Goal: Task Accomplishment & Management: Manage account settings

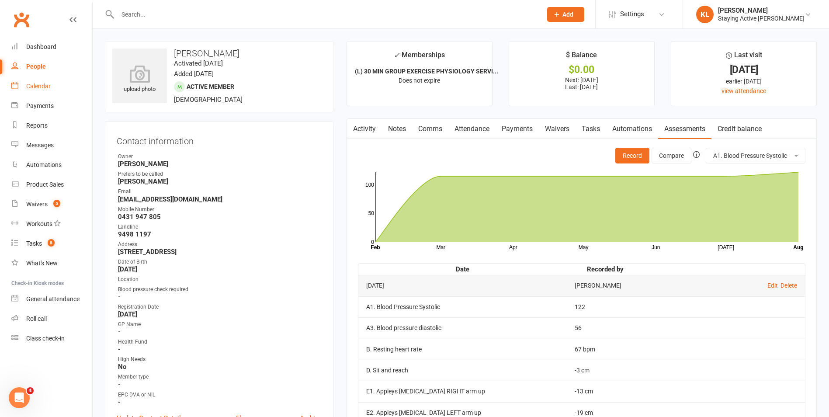
click at [41, 86] on div "Calendar" at bounding box center [38, 86] width 24 height 7
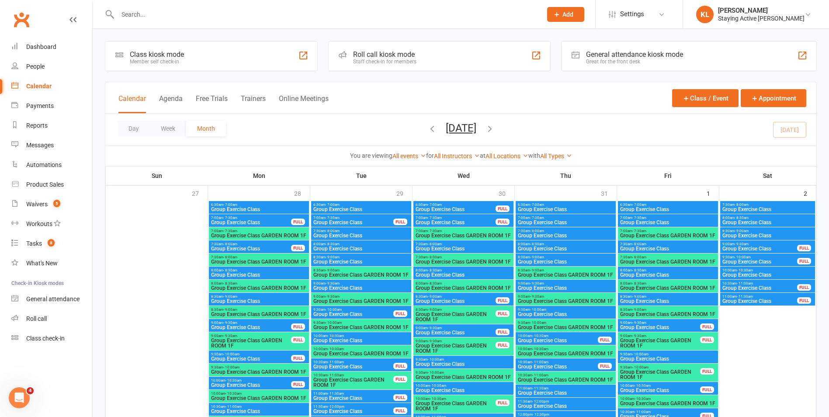
click at [380, 56] on div "Roll call kiosk mode" at bounding box center [384, 54] width 63 height 8
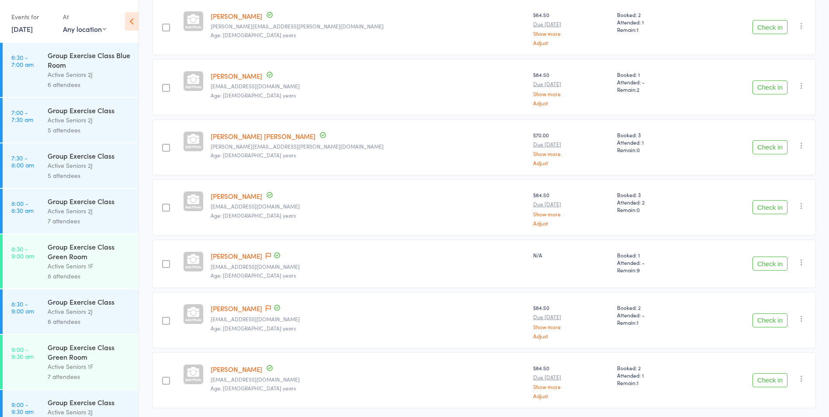
scroll to position [131, 0]
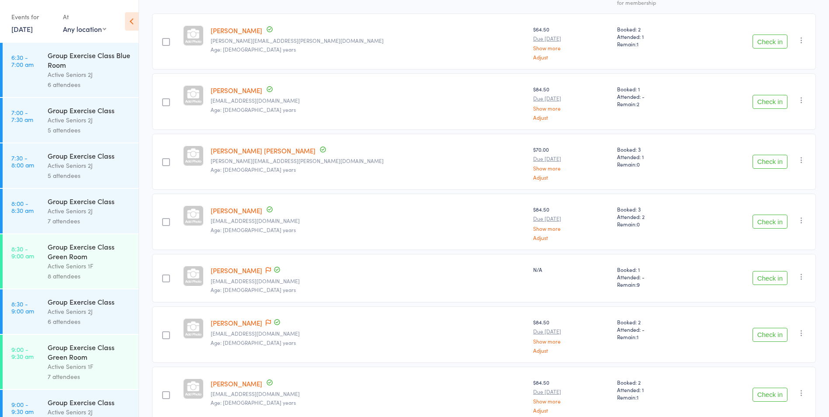
click at [778, 102] on button "Check in" at bounding box center [770, 102] width 35 height 14
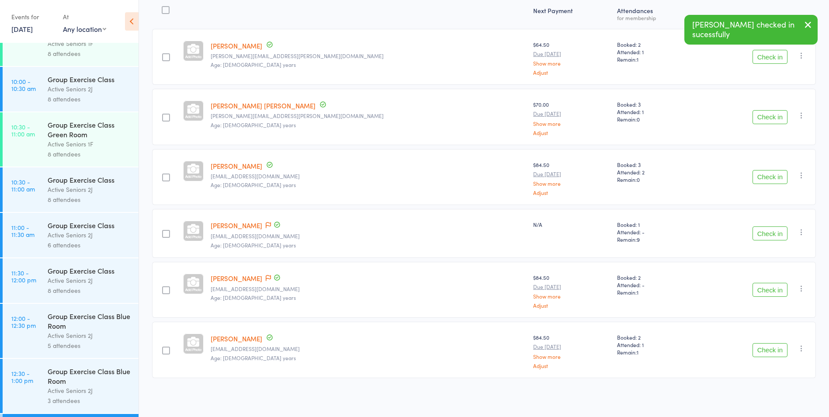
scroll to position [787, 0]
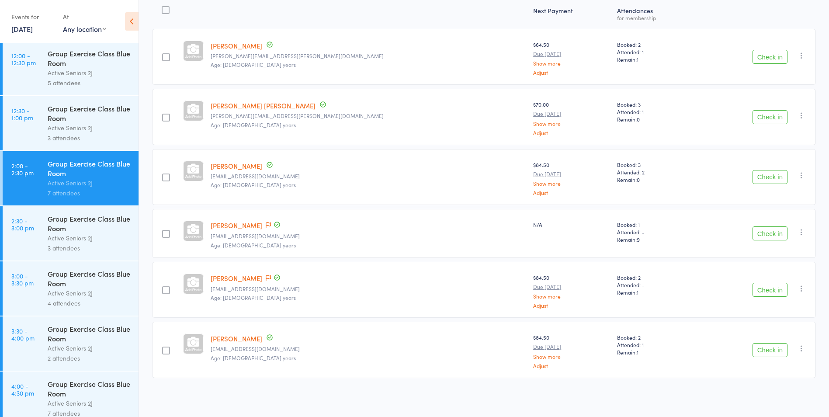
click at [54, 235] on div "Active Seniors 2J" at bounding box center [89, 238] width 83 height 10
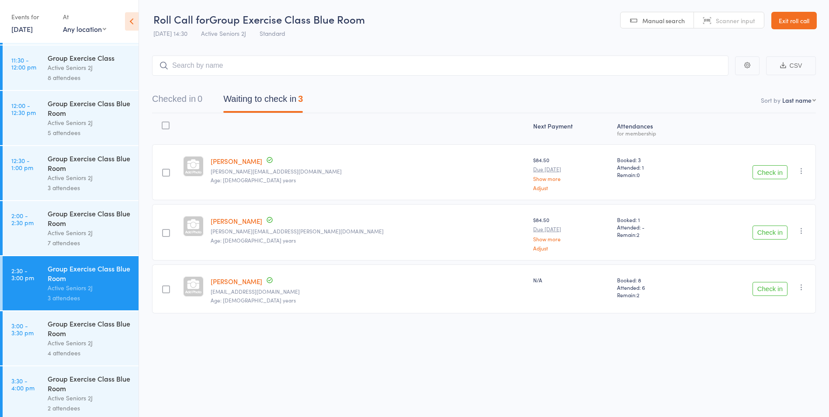
scroll to position [787, 0]
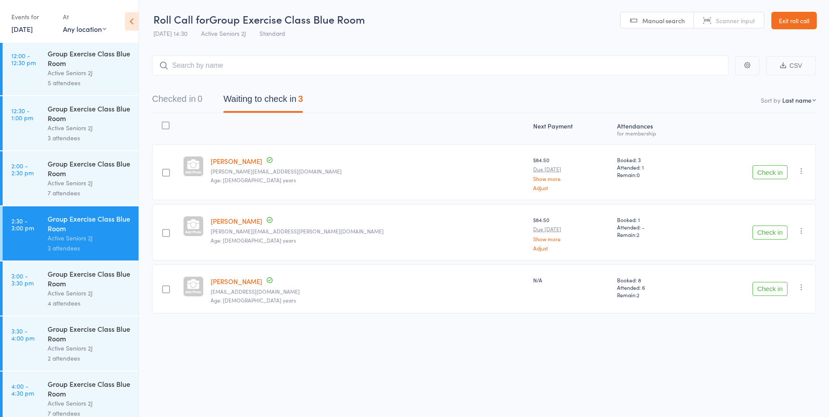
click at [37, 279] on link "3:00 - 3:30 pm Group Exercise Class Blue Room Active Seniors 2J 4 attendees" at bounding box center [71, 288] width 136 height 54
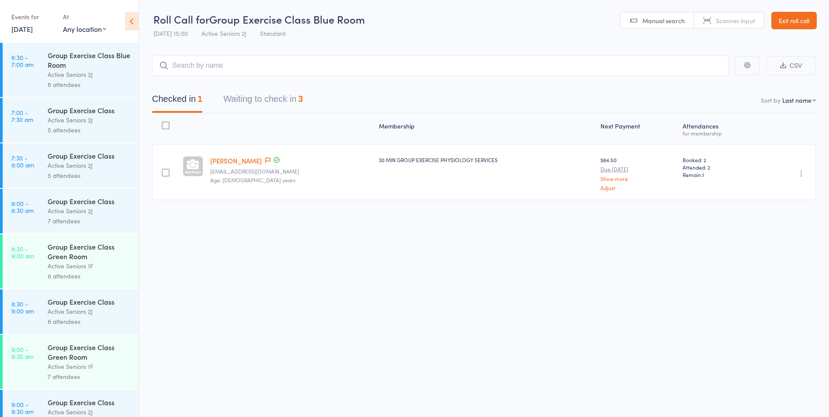
click at [266, 93] on button "Waiting to check in 3" at bounding box center [263, 101] width 80 height 23
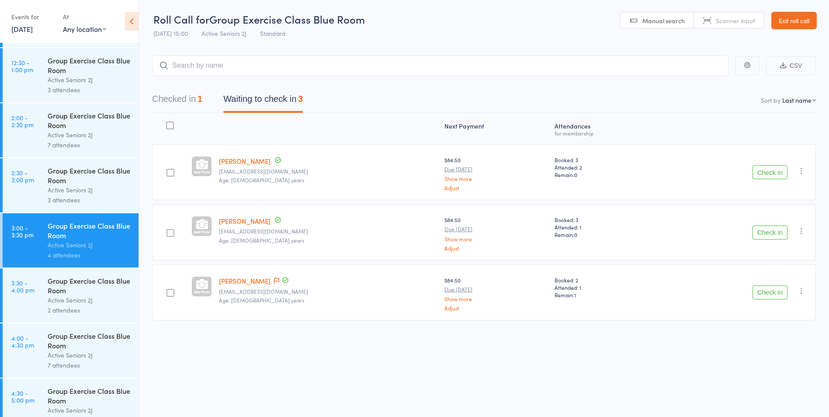
scroll to position [851, 0]
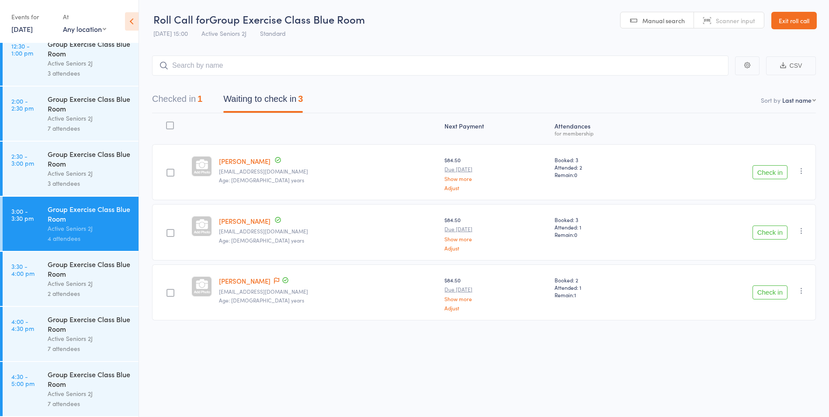
click at [40, 289] on link "3:30 - 4:00 pm Group Exercise Class Blue Room Active Seniors 2J 2 attendees" at bounding box center [71, 279] width 136 height 54
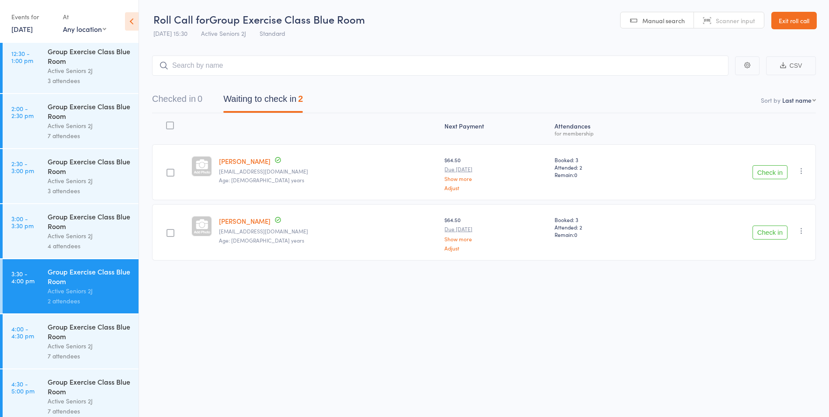
scroll to position [851, 0]
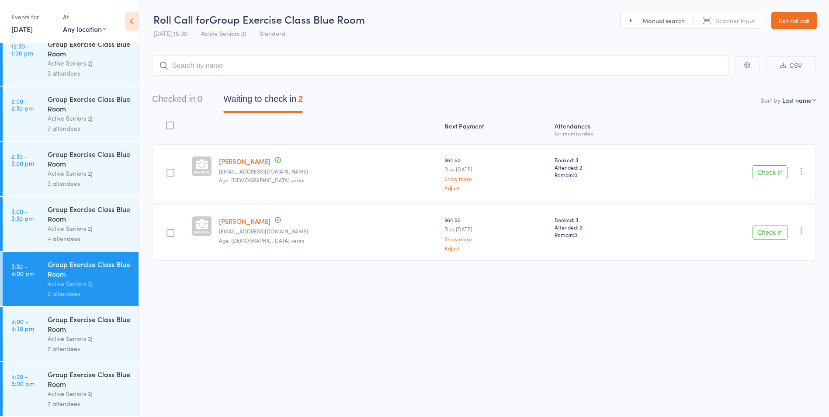
click at [63, 333] on div "Group Exercise Class Blue Room" at bounding box center [89, 323] width 83 height 19
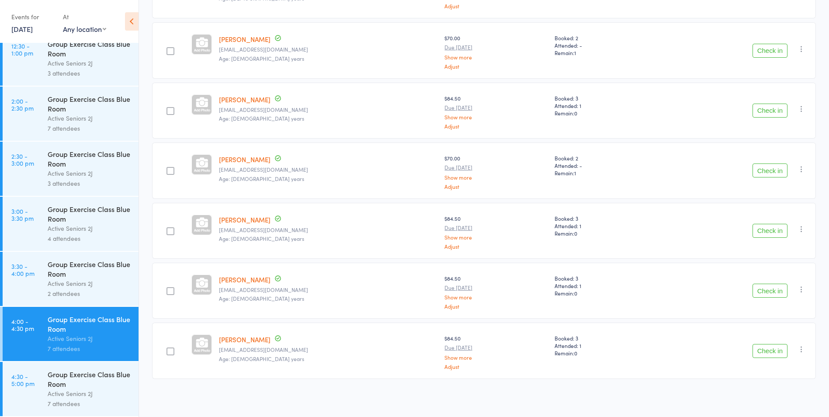
scroll to position [183, 0]
click at [68, 381] on div "Group Exercise Class Blue Room" at bounding box center [89, 378] width 83 height 19
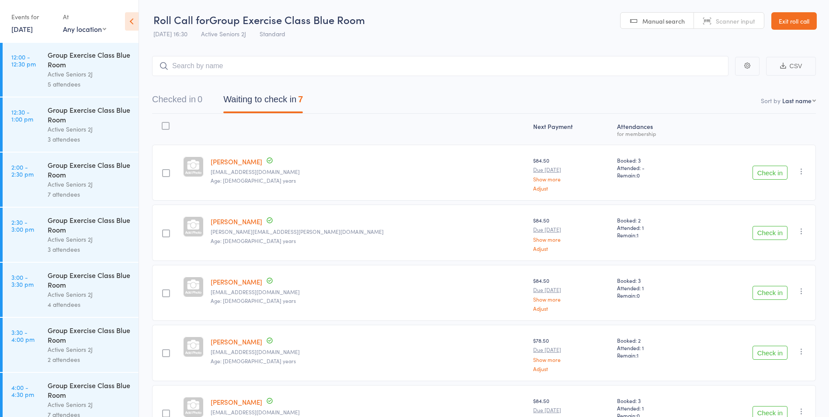
scroll to position [787, 0]
click at [33, 188] on link "2:00 - 2:30 pm Group Exercise Class Blue Room Active Seniors 2J 7 attendees" at bounding box center [71, 178] width 136 height 54
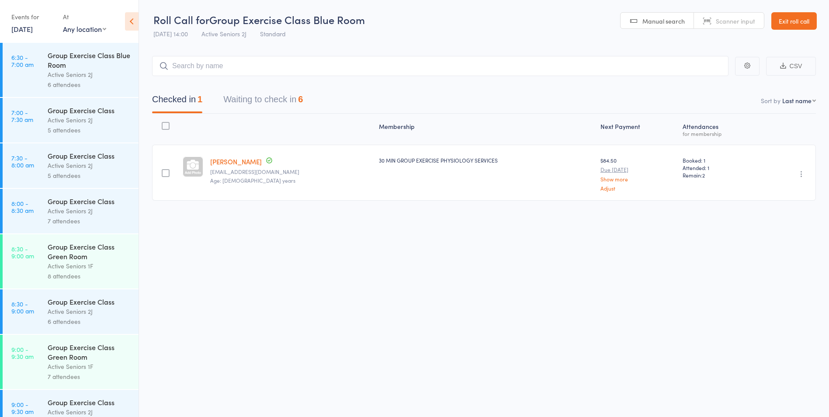
click at [219, 263] on div "Roll Call for Group Exercise Class Blue Room 14 Aug 14:00 Active Seniors 2J Sta…" at bounding box center [414, 208] width 829 height 417
click at [303, 103] on div "6" at bounding box center [300, 99] width 5 height 10
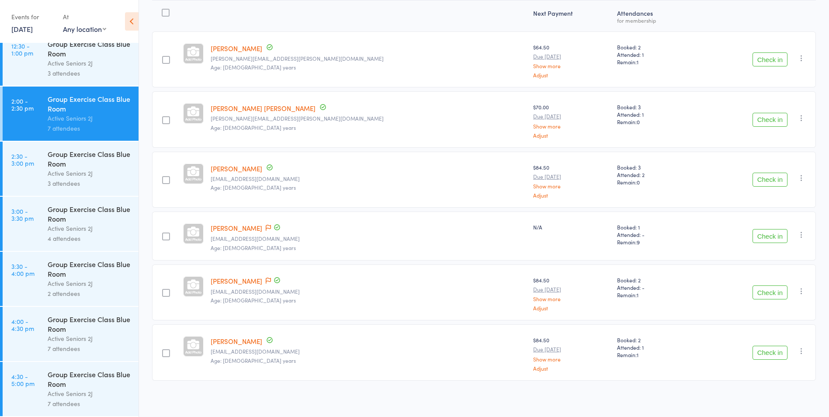
scroll to position [72, 0]
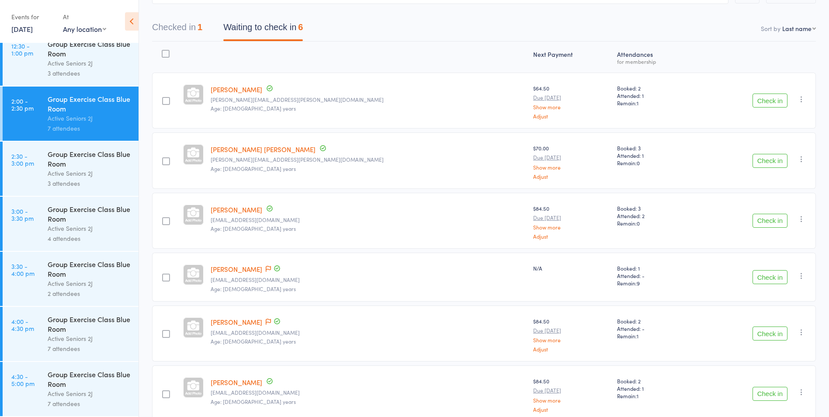
click at [773, 103] on button "Check in" at bounding box center [770, 101] width 35 height 14
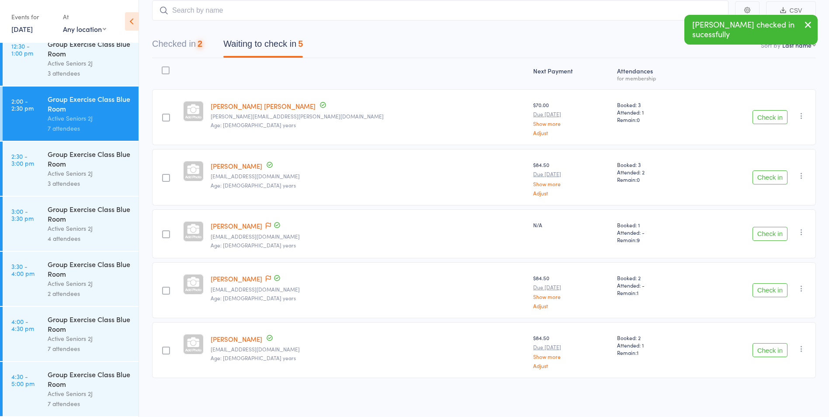
scroll to position [56, 0]
click at [266, 229] on span at bounding box center [268, 226] width 5 height 9
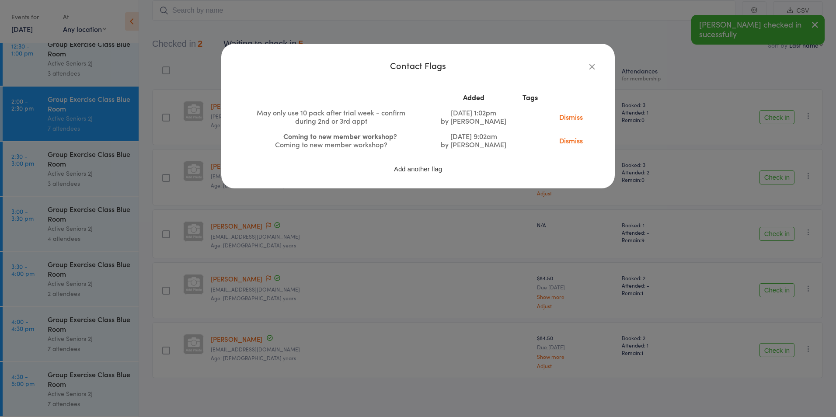
click at [592, 67] on icon "button" at bounding box center [592, 67] width 10 height 10
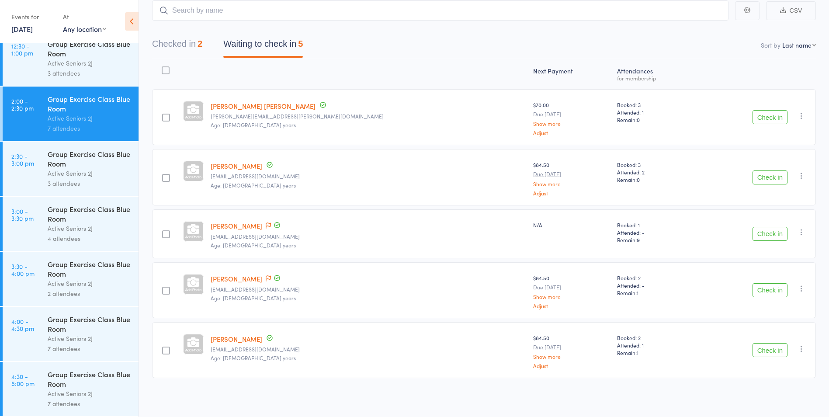
click at [165, 52] on button "Checked in 2" at bounding box center [177, 46] width 50 height 23
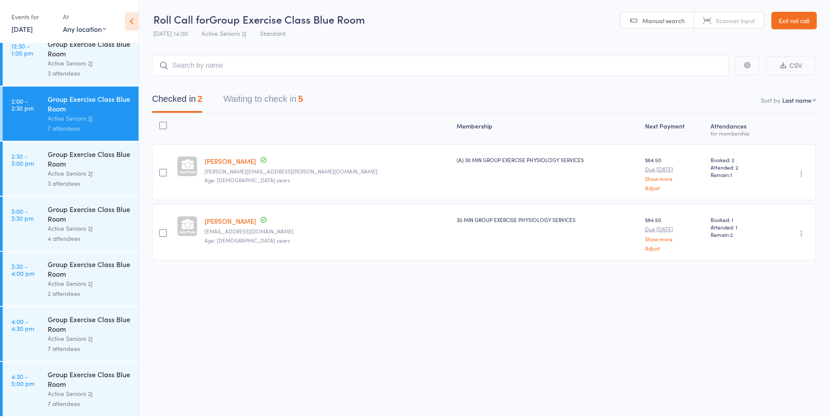
click at [269, 102] on button "Waiting to check in 5" at bounding box center [263, 101] width 80 height 23
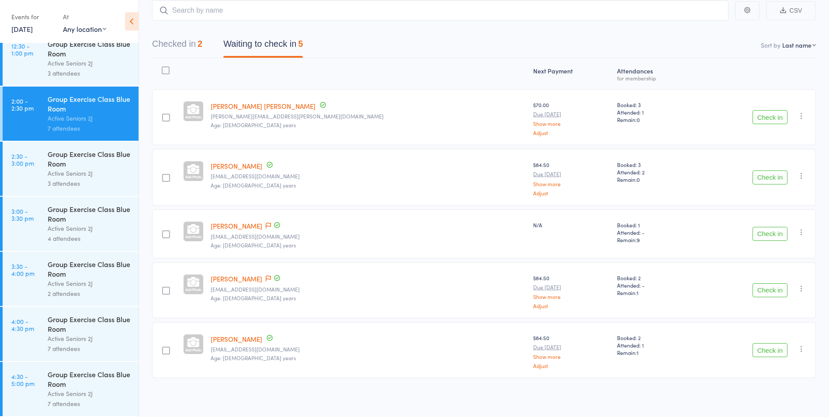
click at [757, 234] on button "Check in" at bounding box center [770, 234] width 35 height 14
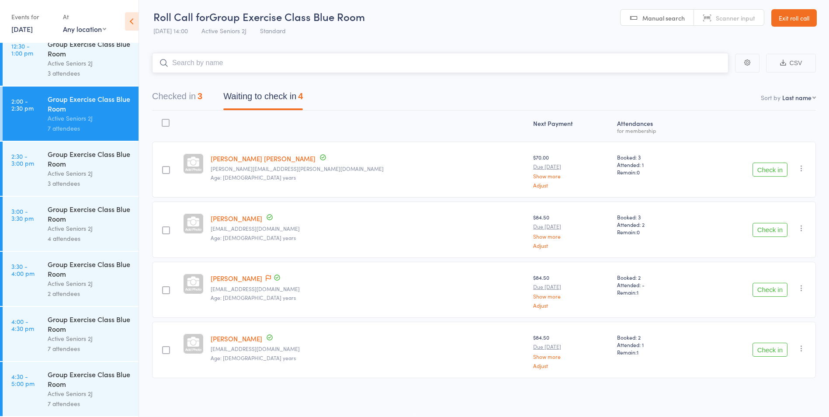
click at [285, 67] on input "search" at bounding box center [440, 63] width 576 height 20
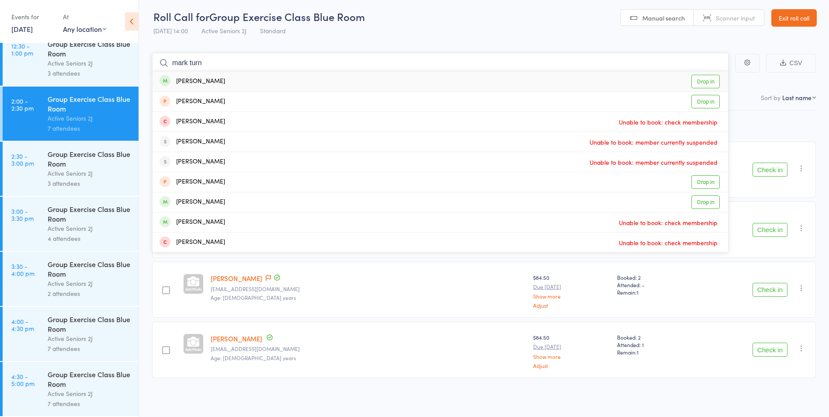
type input "mark turn"
click at [711, 83] on link "Drop in" at bounding box center [705, 82] width 28 height 14
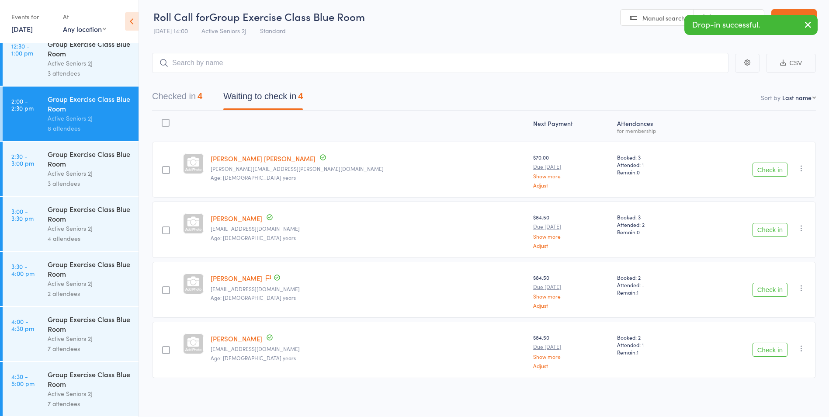
click at [769, 298] on div "Check in Check in Send message Add Note Add Task Add Flag Remove Mark absent" at bounding box center [756, 290] width 120 height 56
click at [769, 293] on button "Check in" at bounding box center [770, 290] width 35 height 14
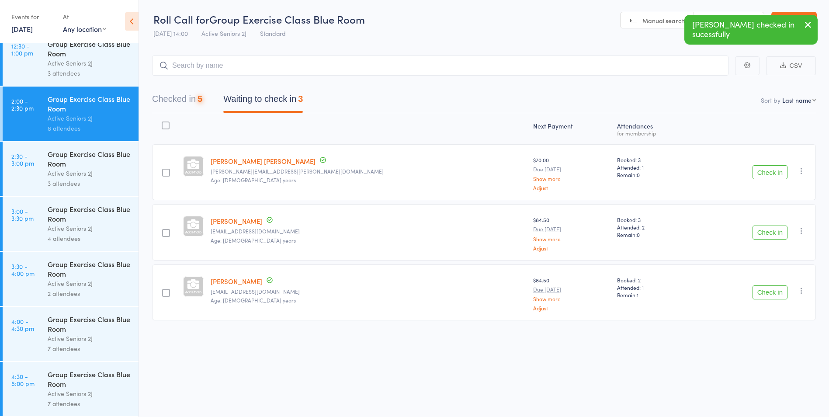
scroll to position [0, 0]
click at [769, 294] on button "Check in" at bounding box center [770, 292] width 35 height 14
click at [762, 234] on button "Check in" at bounding box center [770, 232] width 35 height 14
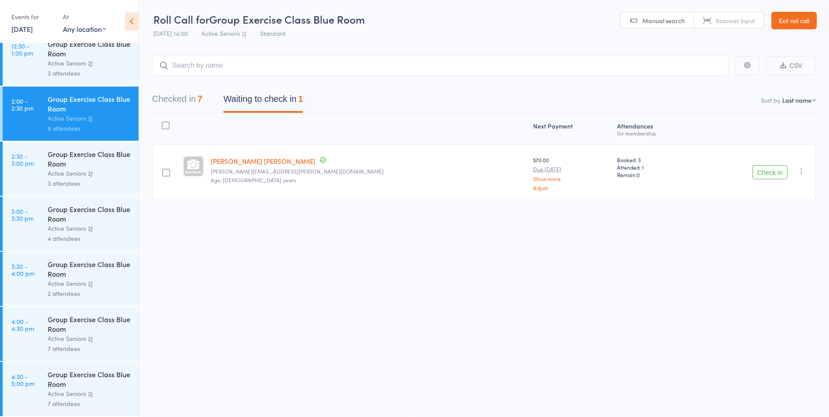
click at [790, 26] on link "Exit roll call" at bounding box center [793, 20] width 45 height 17
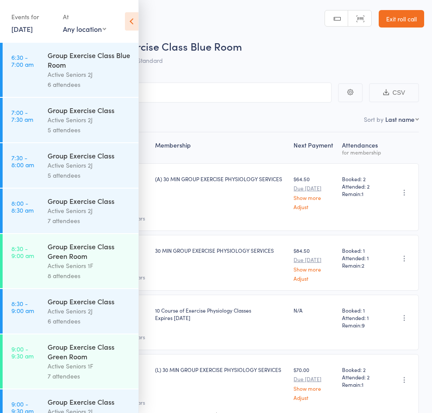
click at [130, 21] on icon at bounding box center [132, 21] width 14 height 18
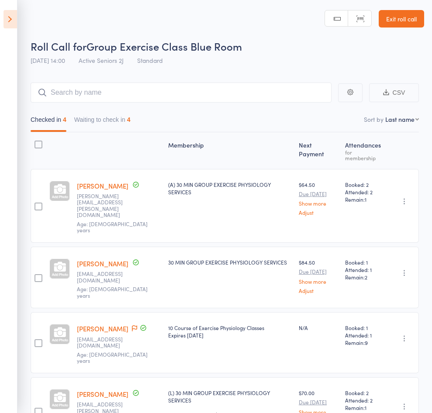
click at [397, 19] on link "Exit roll call" at bounding box center [401, 18] width 45 height 17
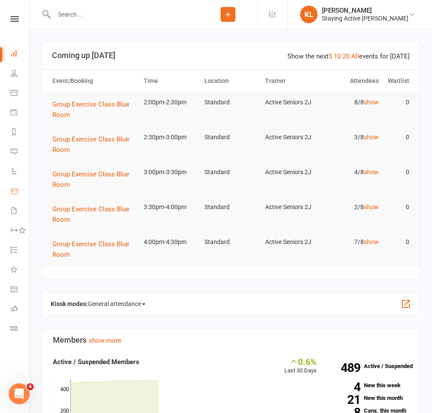
click at [15, 194] on icon at bounding box center [14, 191] width 6 height 5
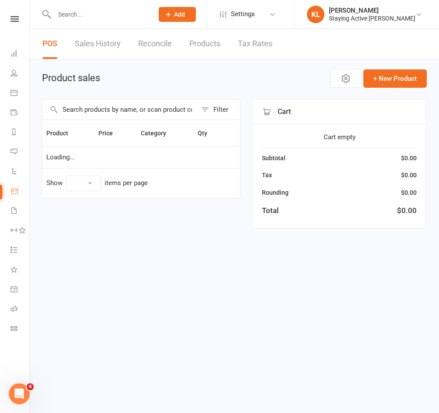
select select "10"
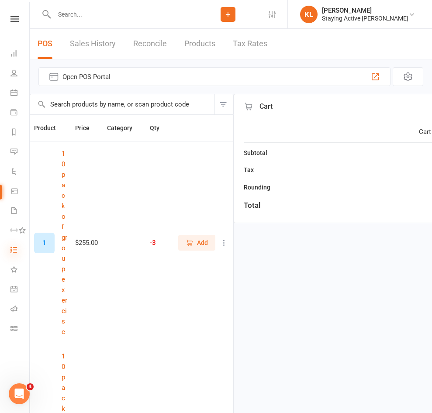
click at [14, 250] on icon at bounding box center [13, 249] width 7 height 7
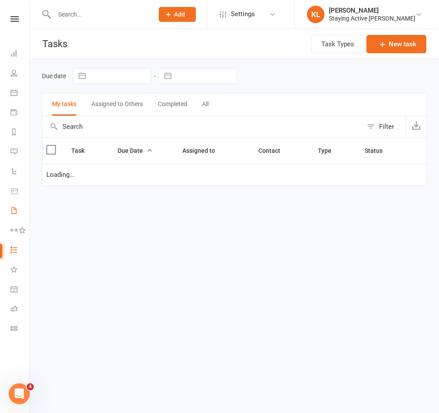
select select "waiting"
select select "started"
select select "waiting"
select select "started"
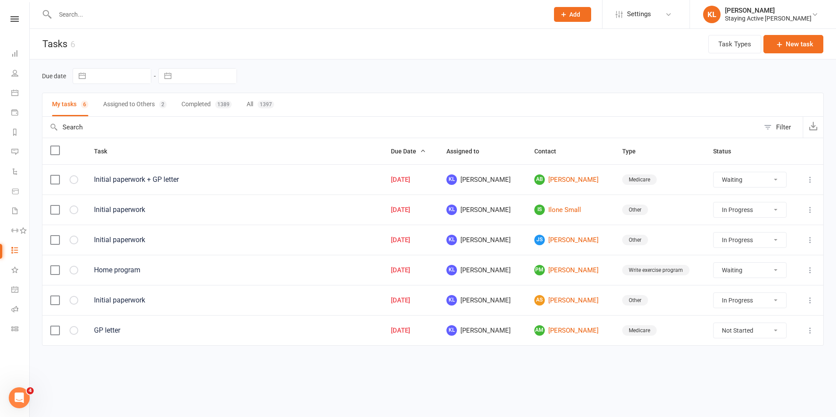
select select "waiting"
select select "started"
select select "waiting"
select select "started"
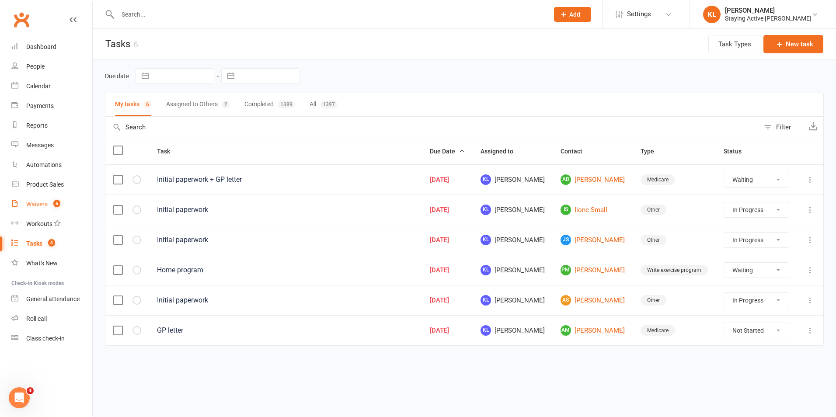
click at [29, 207] on div "Waivers" at bounding box center [36, 204] width 21 height 7
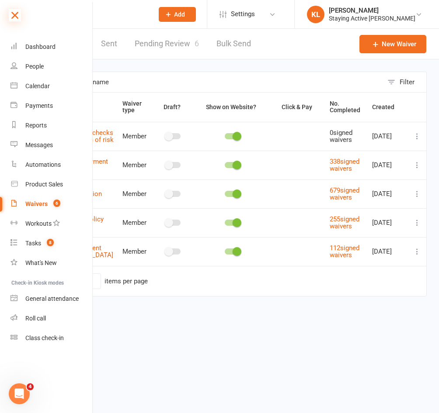
click at [13, 20] on icon at bounding box center [15, 15] width 12 height 12
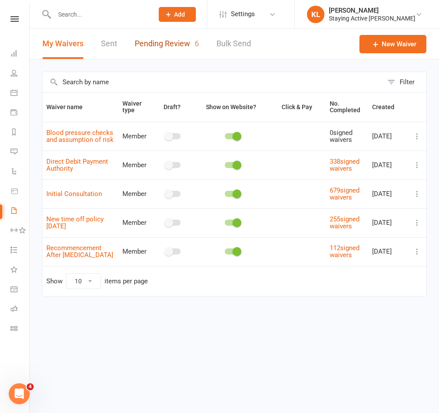
click at [165, 45] on link "Pending Review 6" at bounding box center [167, 44] width 64 height 30
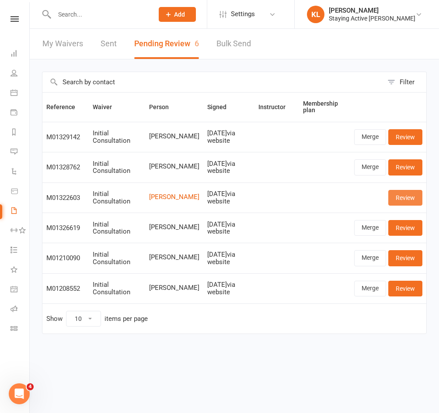
click at [405, 200] on link "Review" at bounding box center [405, 198] width 34 height 16
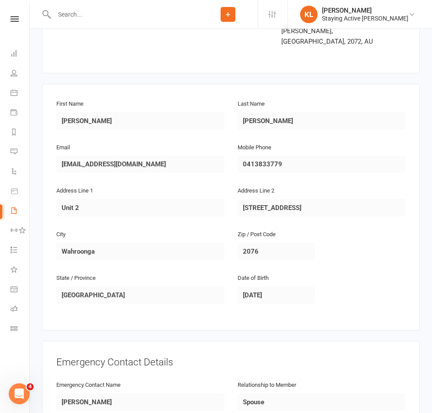
scroll to position [131, 0]
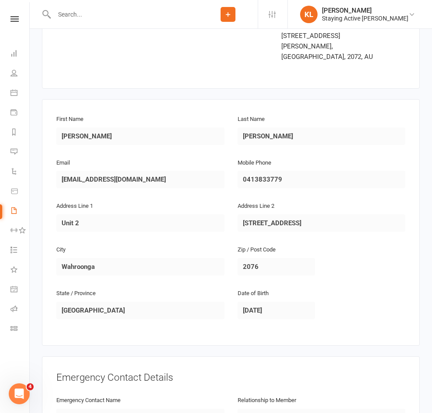
drag, startPoint x: 240, startPoint y: 166, endPoint x: 224, endPoint y: 175, distance: 18.4
click at [224, 201] on div "Address Line 1 Unit 2" at bounding box center [140, 223] width 181 height 44
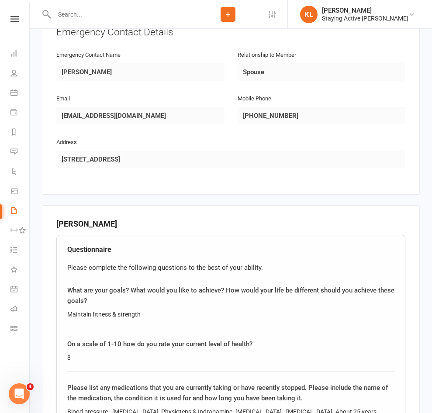
scroll to position [481, 0]
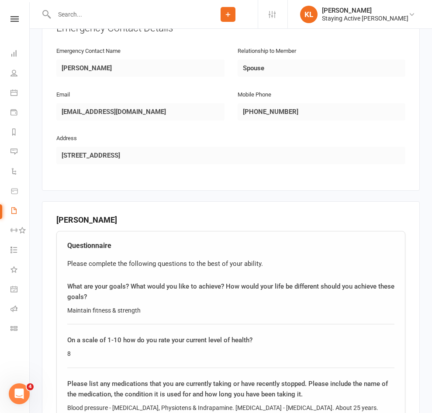
click at [109, 379] on div "Please list any medications that you are currently taking or have recently stop…" at bounding box center [230, 389] width 327 height 21
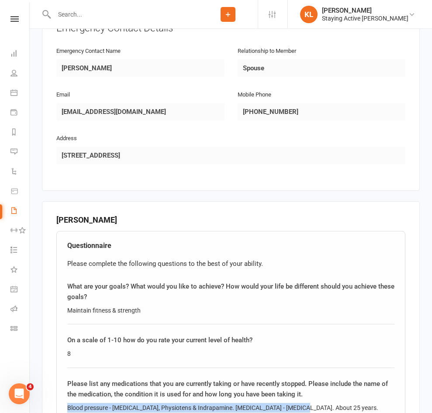
drag, startPoint x: 64, startPoint y: 356, endPoint x: 295, endPoint y: 357, distance: 231.2
copy div "Blood pressure - Perindopril, Physiotens & Indrapamine. Type 2 diabetes - Metfo…"
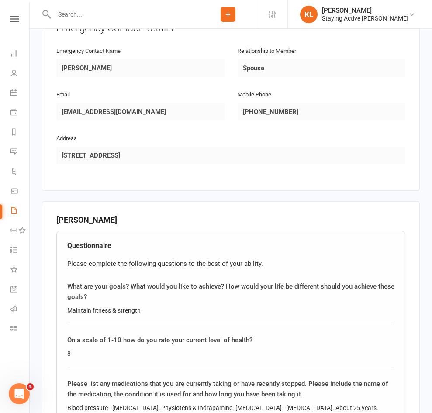
click at [234, 379] on div "Please list any medications that you are currently taking or have recently stop…" at bounding box center [230, 389] width 327 height 21
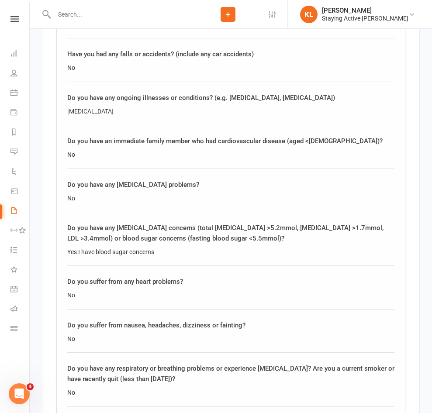
scroll to position [1049, 0]
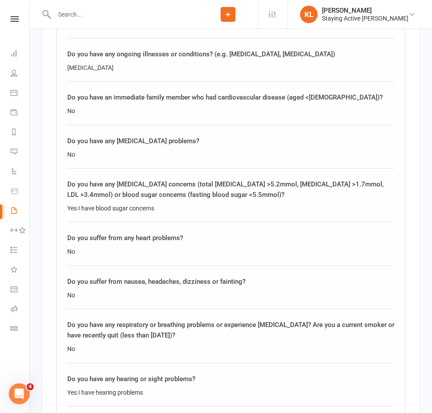
click at [236, 374] on div "Do you have any hearing or sight problems?" at bounding box center [230, 379] width 327 height 10
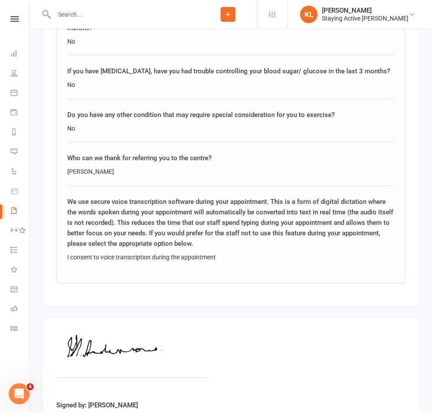
scroll to position [1837, 0]
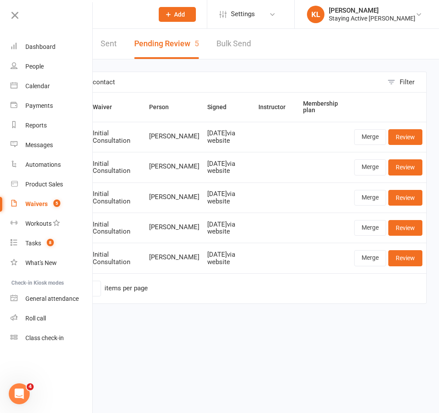
click at [123, 69] on div "Filter Reference Waiver Person Signed Instructor Membership plan M01329142 Init…" at bounding box center [234, 193] width 409 height 269
click at [220, 341] on html "Prospect Member Non-attending contact Class / event Appointment Task Membership…" at bounding box center [219, 170] width 439 height 341
click at [168, 326] on div "Filter Reference Waiver Person Signed Instructor Membership plan M01329142 Init…" at bounding box center [234, 193] width 409 height 269
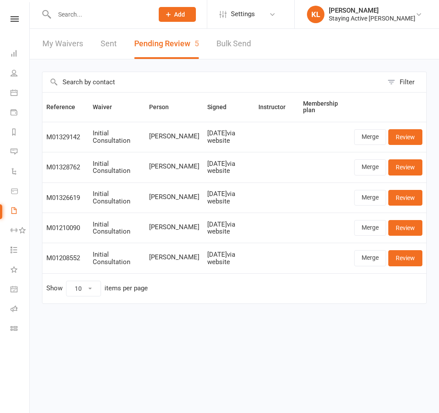
click at [79, 15] on input "text" at bounding box center [100, 14] width 96 height 12
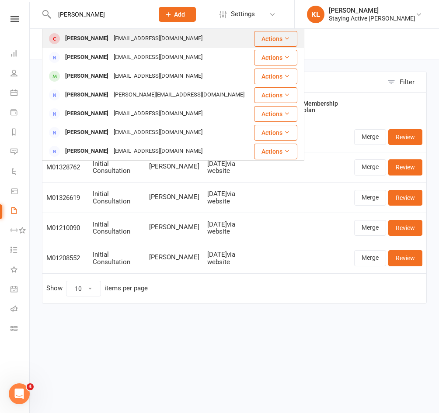
type input "[PERSON_NAME]"
click at [81, 35] on div "[PERSON_NAME]" at bounding box center [86, 38] width 49 height 13
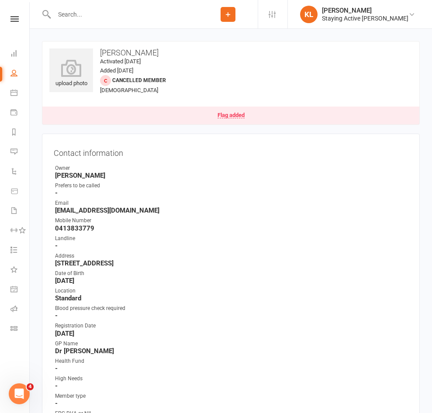
click at [105, 12] on input "text" at bounding box center [125, 14] width 147 height 12
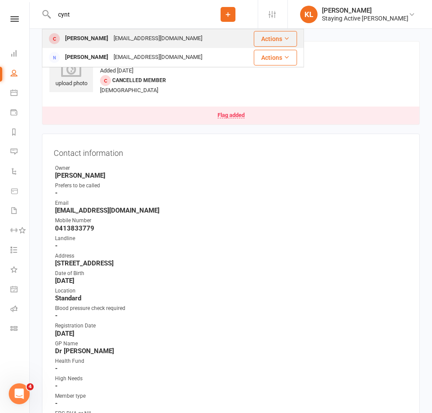
type input "cynt"
click at [111, 39] on div "[EMAIL_ADDRESS][DOMAIN_NAME]" at bounding box center [158, 38] width 94 height 13
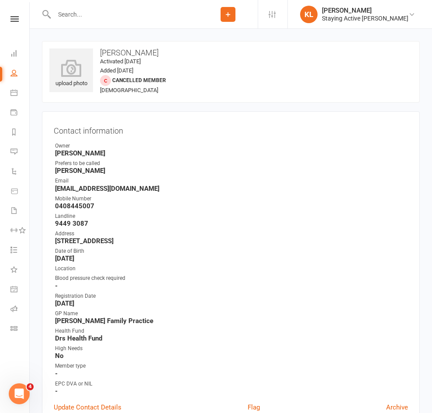
select select "1546"
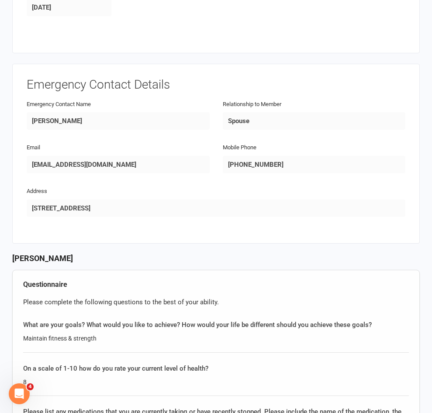
scroll to position [306, 0]
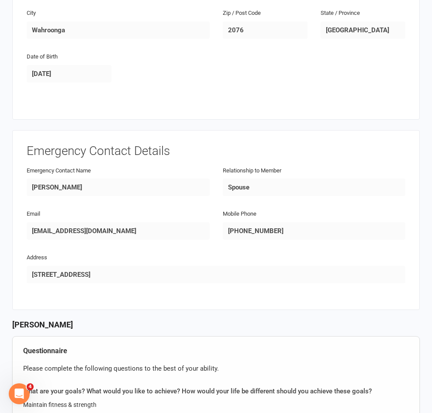
click at [73, 272] on div "Emergency Contact Details Emergency Contact Name Elizabeth Anderson Relationshi…" at bounding box center [216, 220] width 408 height 180
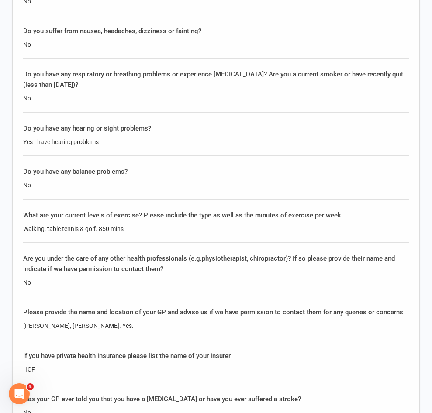
scroll to position [1224, 0]
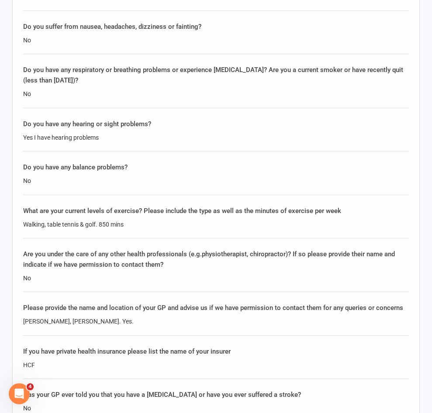
click at [62, 262] on div "Are you under the care of any other health professionals (e.g.physiotherapist, …" at bounding box center [216, 270] width 386 height 43
click at [101, 361] on div "HCF" at bounding box center [216, 366] width 386 height 10
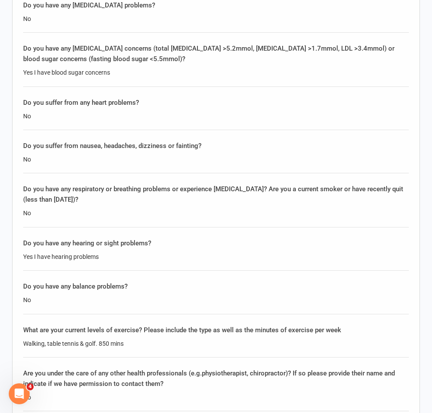
scroll to position [1093, 0]
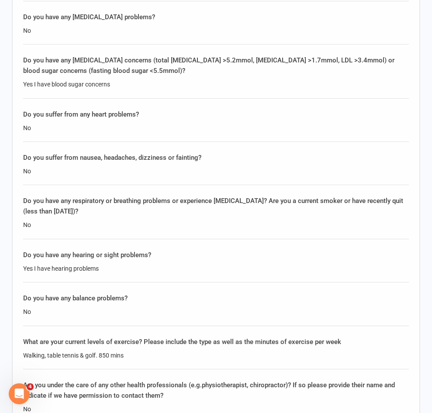
click at [76, 257] on div "Questionnaire Please complete the following questions to the best of your abili…" at bounding box center [216, 226] width 408 height 1352
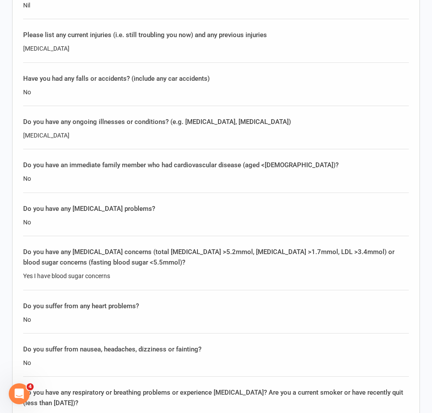
scroll to position [787, 0]
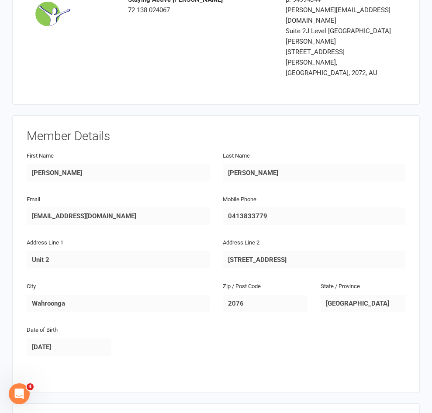
scroll to position [0, 0]
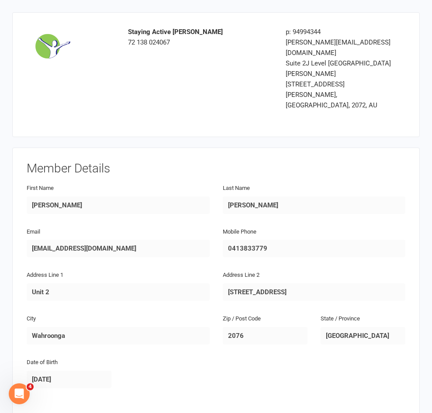
click at [117, 183] on div "First Name Ian" at bounding box center [118, 198] width 183 height 31
click at [186, 313] on div "City Wahroonga" at bounding box center [118, 328] width 183 height 31
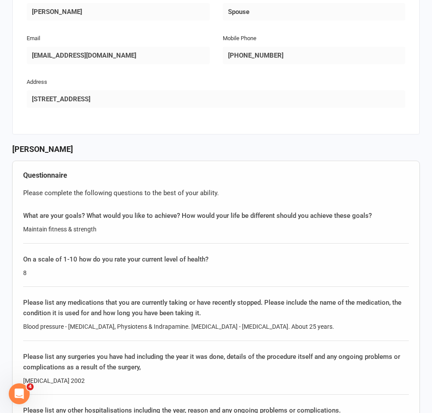
scroll to position [524, 0]
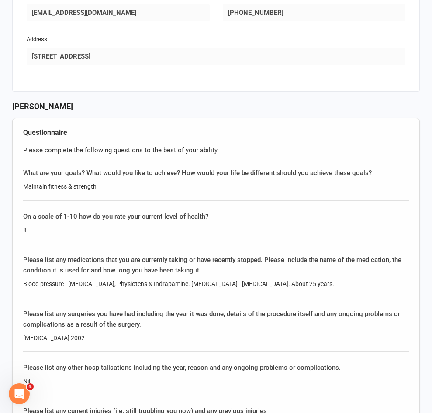
click at [147, 309] on div "Please list any surgeries you have had including the year it was done, details …" at bounding box center [216, 319] width 386 height 21
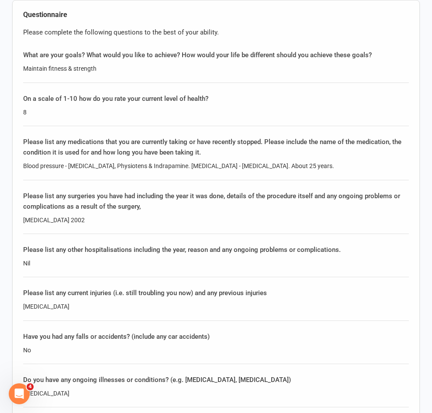
scroll to position [656, 0]
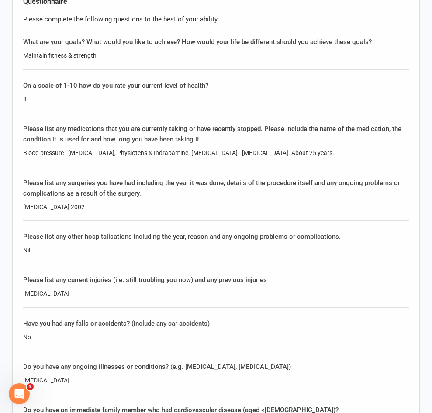
click at [187, 362] on div "Do you have any ongoing illnesses or conditions? (e.g. diabetes, osteoporosis) …" at bounding box center [216, 378] width 386 height 33
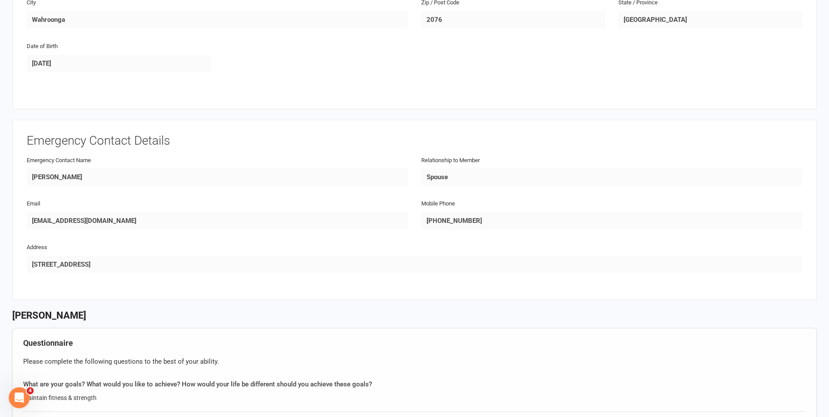
scroll to position [0, 0]
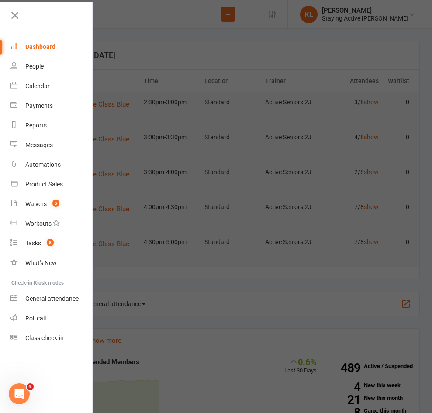
click at [111, 15] on input "text" at bounding box center [125, 14] width 147 height 12
click at [19, 15] on icon at bounding box center [15, 15] width 12 height 12
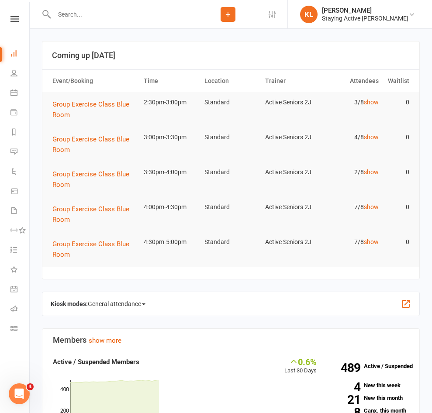
click at [75, 10] on input "text" at bounding box center [125, 14] width 147 height 12
paste input "sarahliu21@gmail.com"
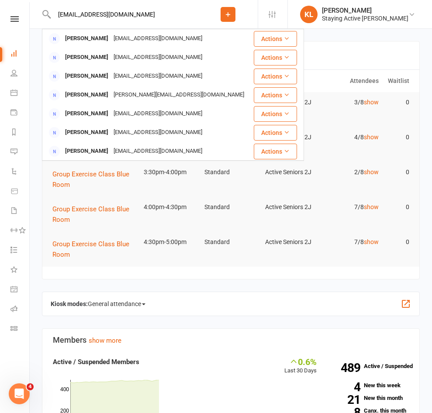
type input "sarahliu21@gmail.com"
click at [221, 18] on button "Add" at bounding box center [228, 14] width 15 height 15
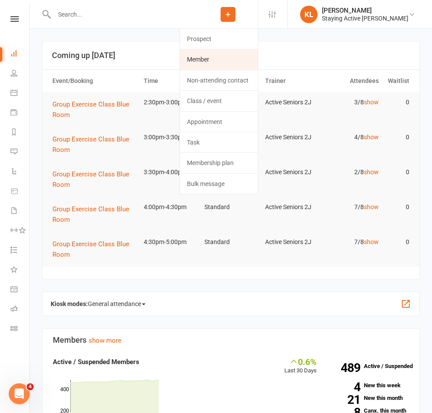
click at [180, 54] on link "Member" at bounding box center [219, 59] width 78 height 20
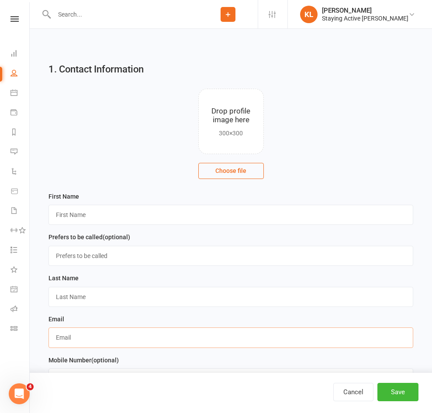
click at [254, 328] on input "text" at bounding box center [231, 338] width 365 height 20
paste input "sarahliu21@gmail.com"
type input "sarahliu21@gmail.com"
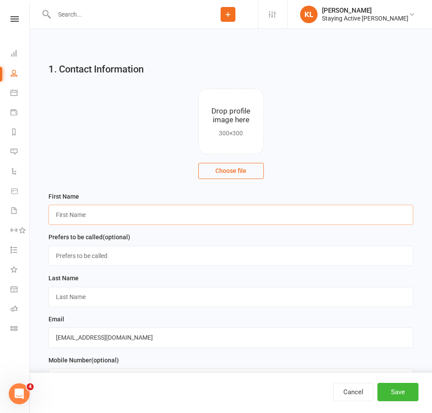
click at [149, 205] on input "text" at bounding box center [231, 215] width 365 height 20
type input "Sophia"
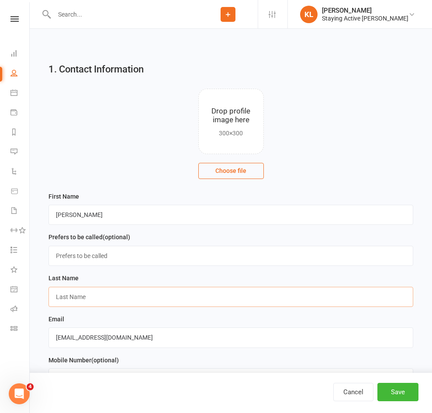
click at [142, 287] on input "text" at bounding box center [231, 297] width 365 height 20
click at [139, 287] on input "Liu" at bounding box center [231, 297] width 365 height 20
type input "Li"
click at [123, 369] on input "text" at bounding box center [231, 379] width 365 height 20
paste input "0425 002 277"
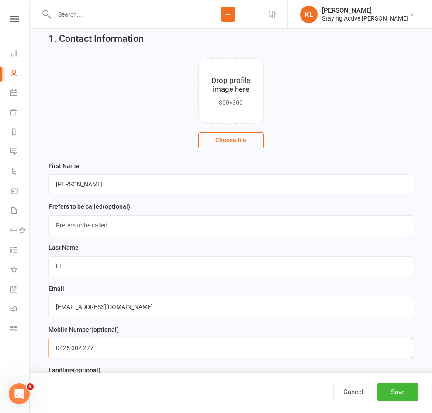
scroll to position [44, 0]
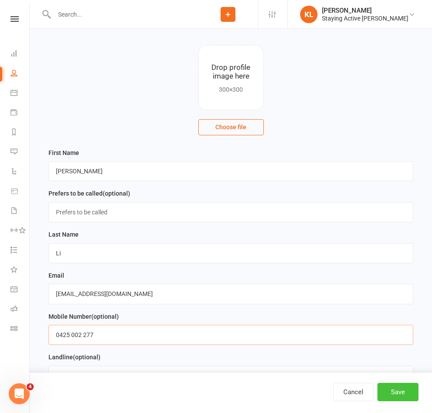
type input "0425 002 277"
click at [378, 392] on button "Save" at bounding box center [398, 392] width 41 height 18
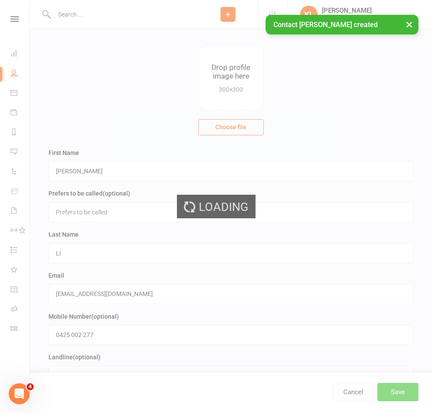
scroll to position [0, 0]
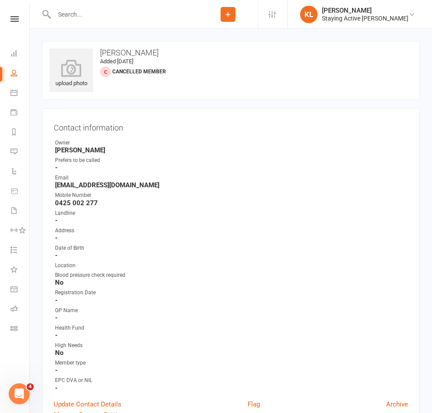
select select "1546"
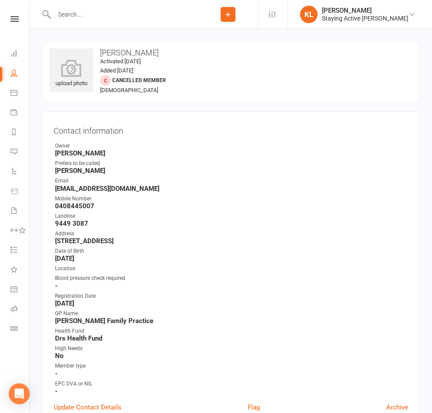
click at [69, 18] on input "text" at bounding box center [125, 14] width 147 height 12
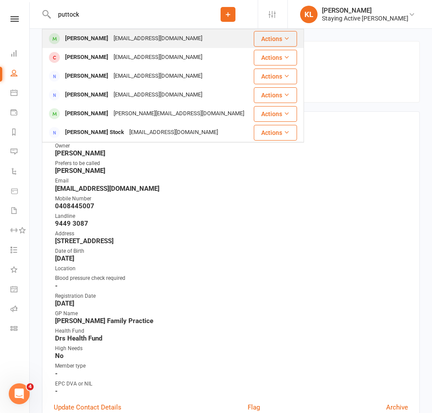
type input "puttock"
click at [75, 42] on div "[PERSON_NAME]" at bounding box center [86, 38] width 49 height 13
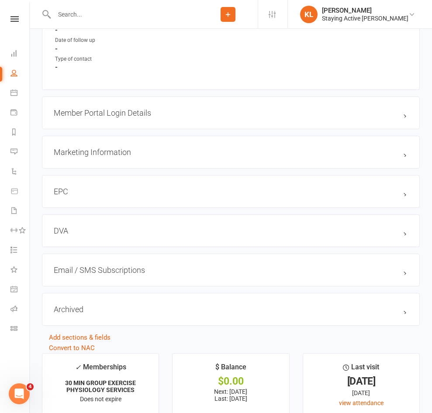
scroll to position [874, 0]
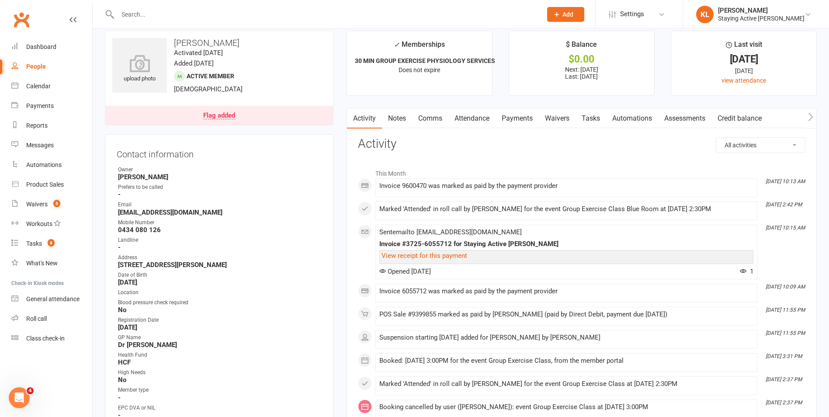
scroll to position [0, 0]
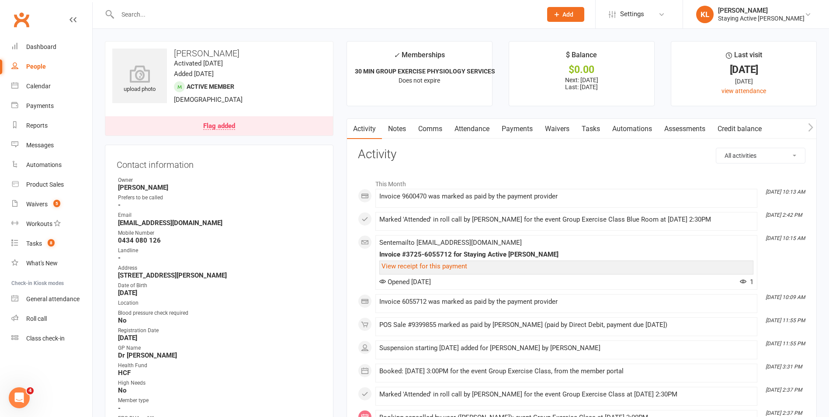
click at [432, 129] on link "Payments" at bounding box center [517, 129] width 43 height 20
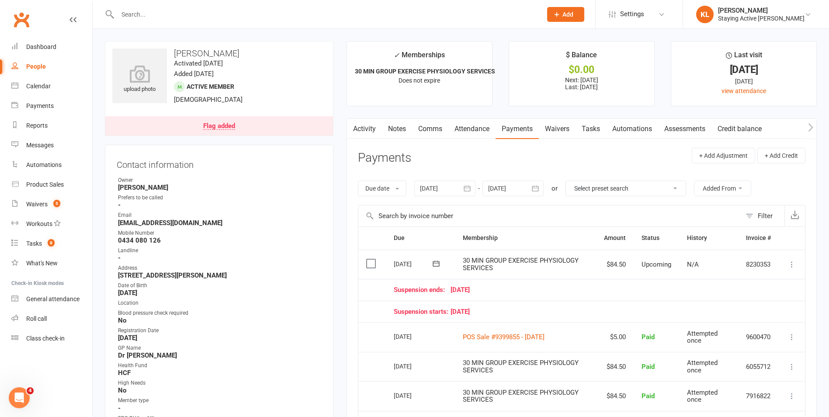
click at [432, 131] on link "Comms" at bounding box center [430, 129] width 36 height 20
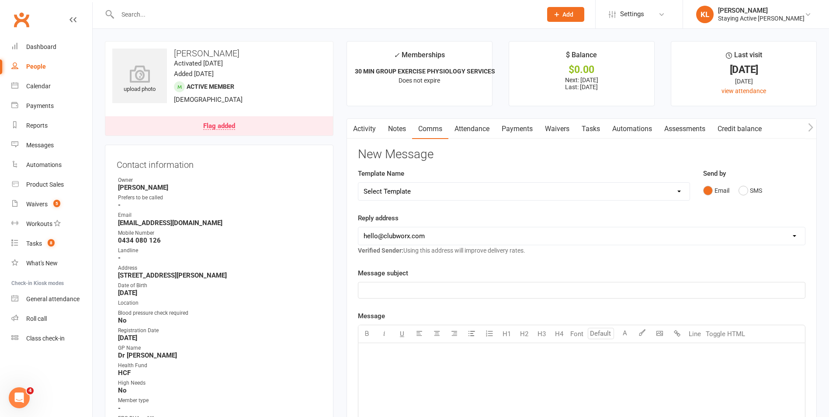
click at [432, 192] on select "Select Template [Email] 1045am Zoom Class [Email] 150 visits [Email] 1pm Zoom […" at bounding box center [523, 191] width 331 height 17
select select "19"
click at [358, 183] on select "Select Template [Email] 1045am Zoom Class [Email] 150 visits [Email] 1pm Zoom […" at bounding box center [523, 191] width 331 height 17
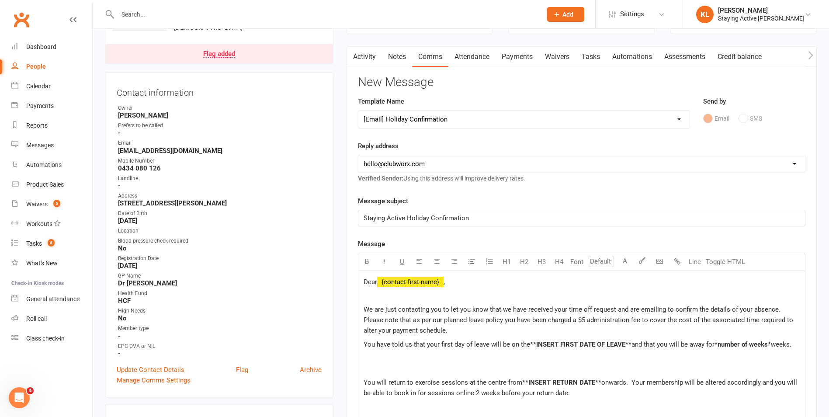
scroll to position [87, 0]
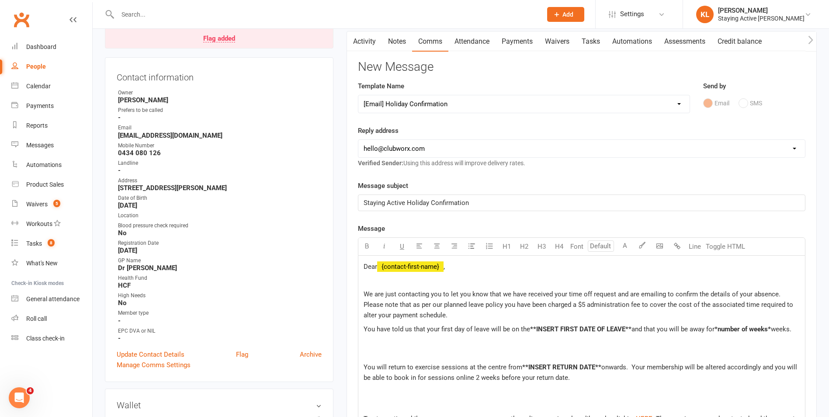
click at [432, 315] on p "We are just contacting you to let you know that we have received your time off …" at bounding box center [582, 304] width 436 height 31
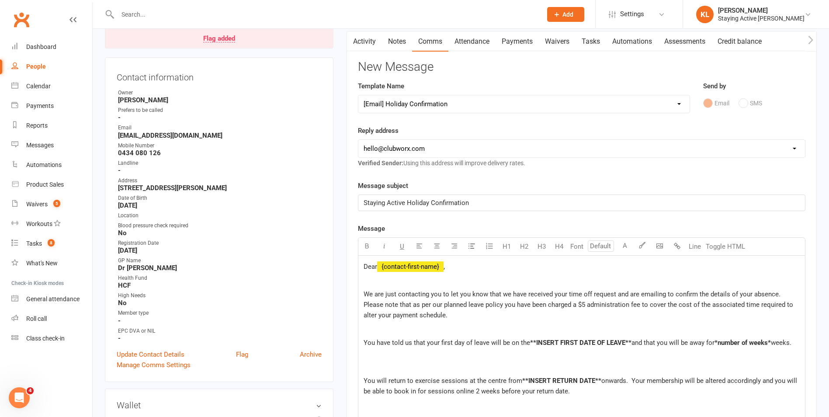
click at [432, 361] on div "Dear ﻿ {contact-first-name} , We are just contacting you to let you know that w…" at bounding box center [581, 417] width 447 height 323
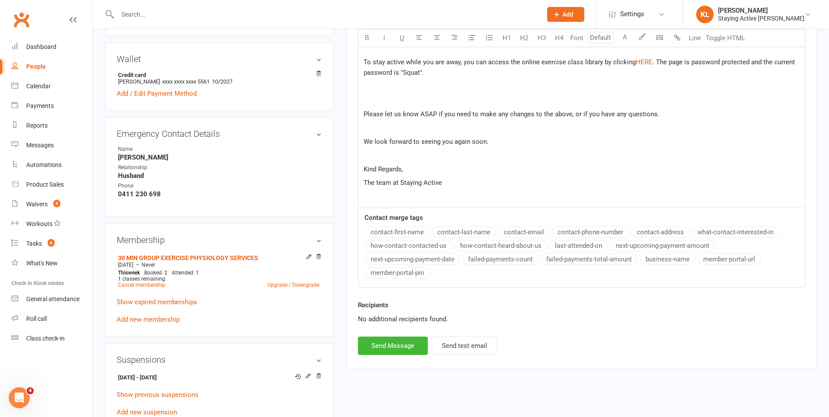
scroll to position [437, 0]
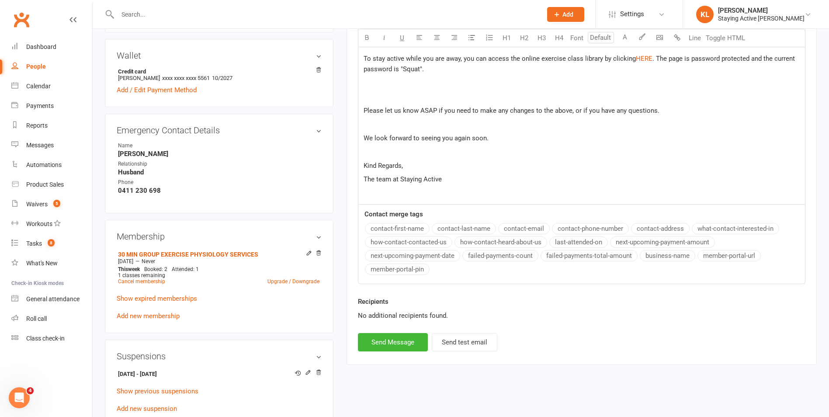
click at [432, 168] on div "Dear ﻿ {contact-first-name} , We are just contacting you to let you know that w…" at bounding box center [581, 55] width 447 height 298
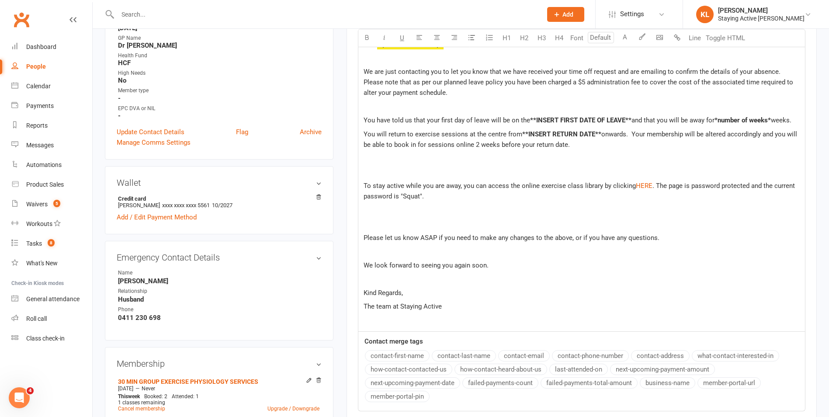
scroll to position [306, 0]
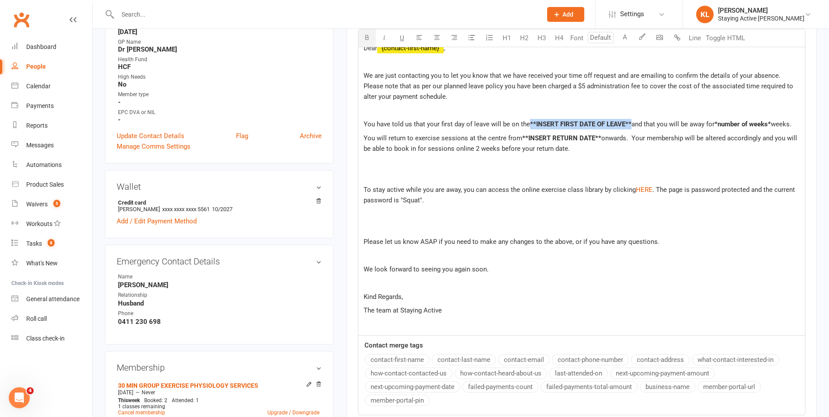
drag, startPoint x: 529, startPoint y: 123, endPoint x: 631, endPoint y: 127, distance: 101.5
click at [432, 127] on p "You have told us that your first day of leave will be on the **INSERT FIRST DAT…" at bounding box center [582, 124] width 436 height 10
drag, startPoint x: 676, startPoint y: 123, endPoint x: 732, endPoint y: 125, distance: 56.0
click at [432, 125] on p "You have told us that your first day of leave will be on the 18th of August 202…" at bounding box center [582, 124] width 436 height 10
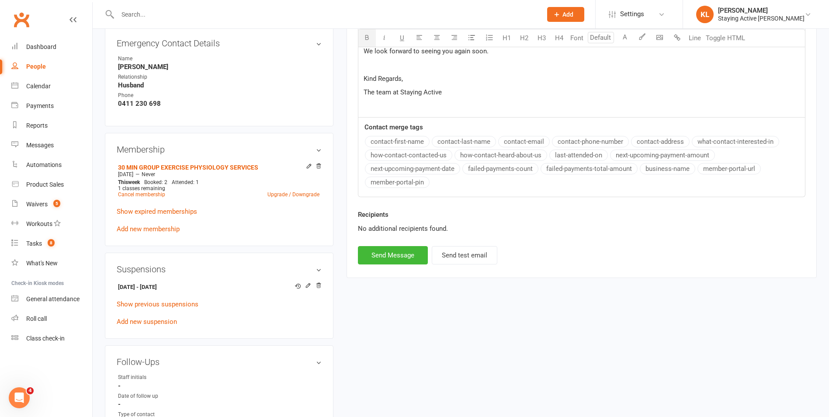
scroll to position [524, 0]
click at [432, 233] on div "No additional recipients found." at bounding box center [581, 228] width 447 height 10
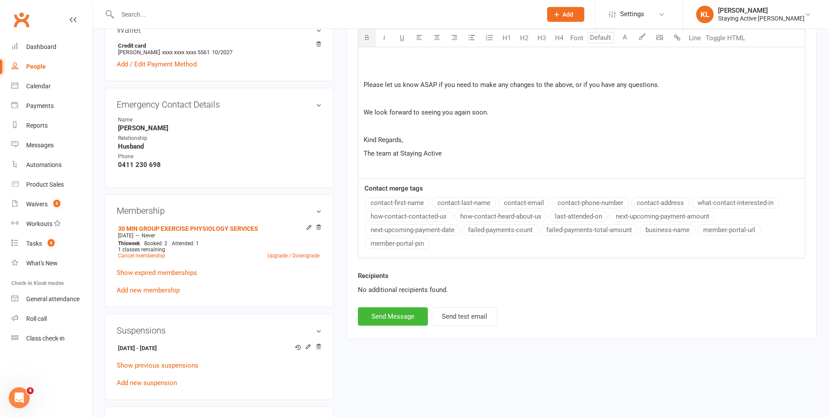
scroll to position [350, 0]
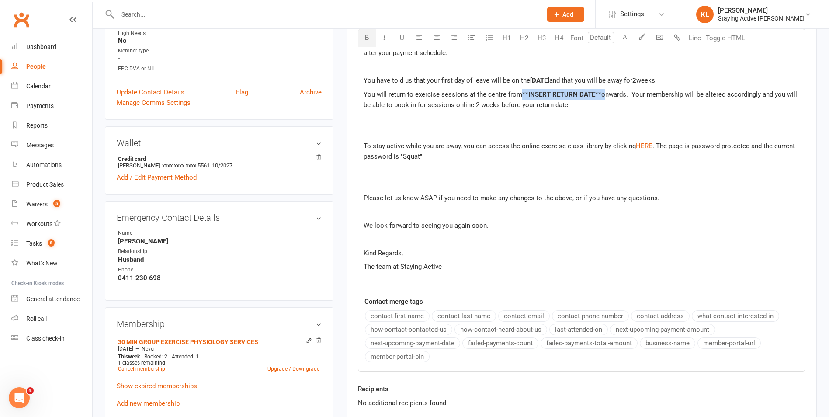
drag, startPoint x: 521, startPoint y: 104, endPoint x: 600, endPoint y: 107, distance: 79.6
click at [432, 107] on p "You will return to exercise sessions at the centre from **INSERT RETURN DATE** …" at bounding box center [582, 99] width 436 height 21
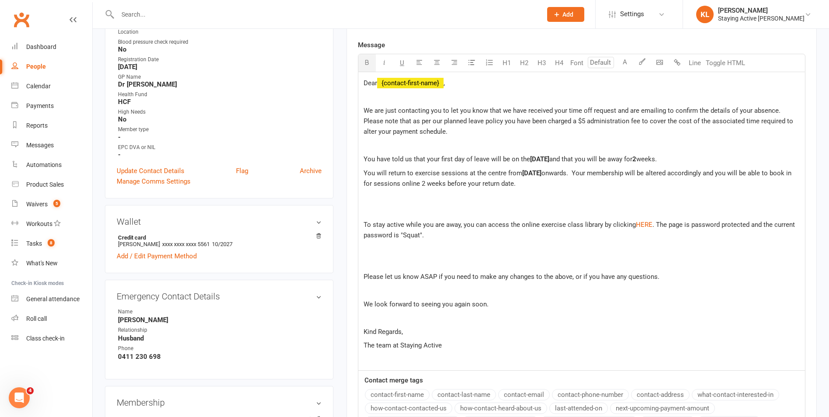
scroll to position [262, 0]
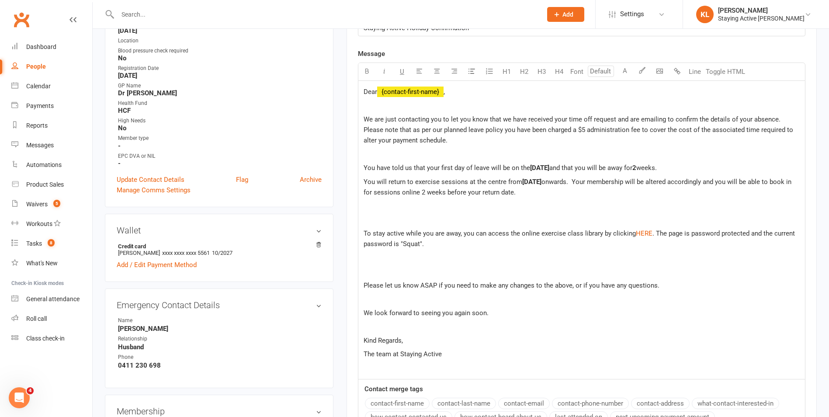
click at [369, 225] on p at bounding box center [582, 220] width 436 height 10
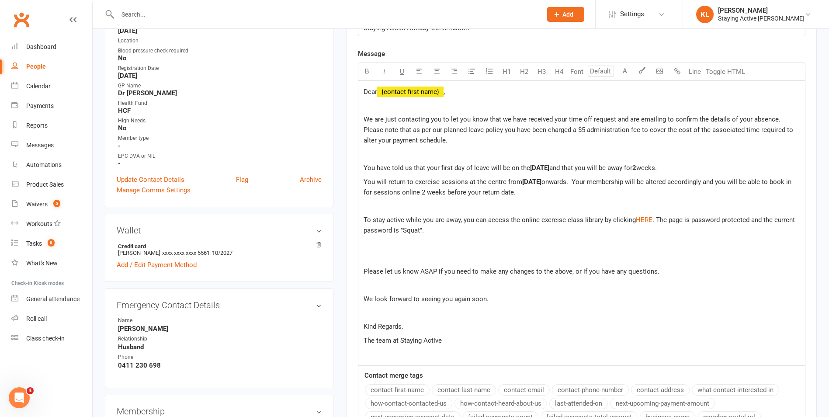
click at [364, 260] on div "Dear ﻿ {contact-first-name} , We are just contacting you to let you know that w…" at bounding box center [581, 223] width 447 height 284
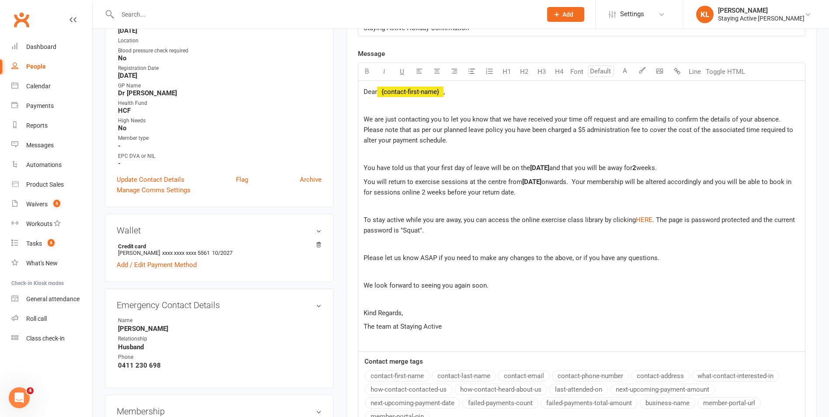
click at [378, 277] on p at bounding box center [582, 271] width 436 height 10
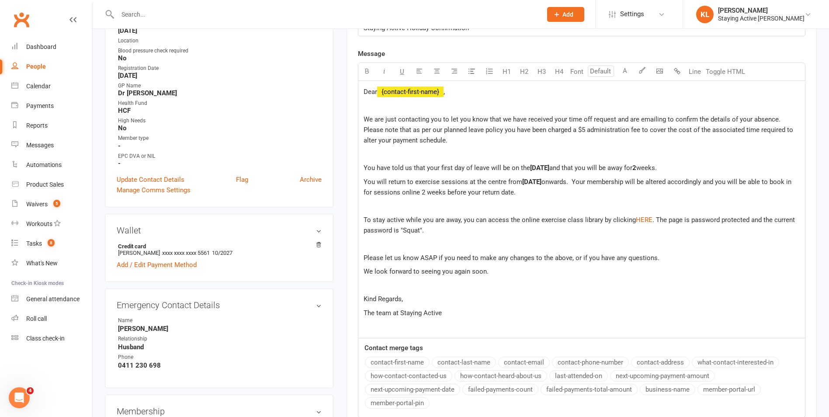
click at [371, 249] on p at bounding box center [582, 244] width 436 height 10
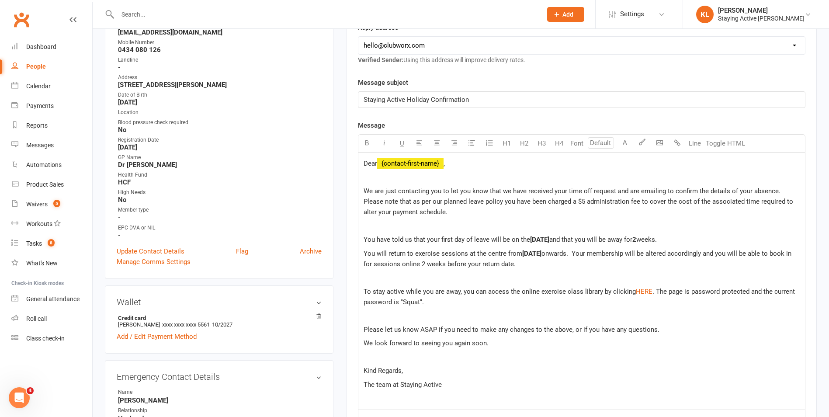
scroll to position [175, 0]
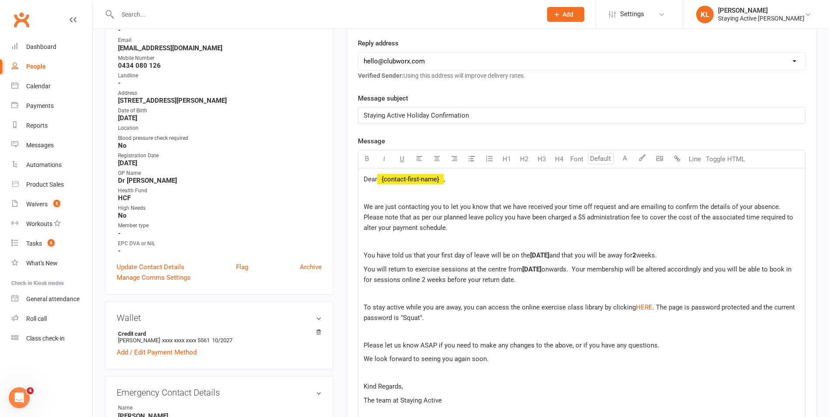
click at [377, 177] on span "Dear" at bounding box center [371, 179] width 14 height 8
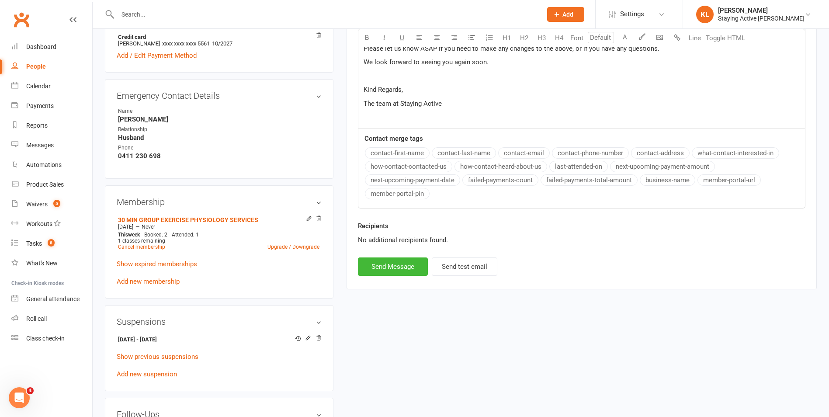
scroll to position [481, 0]
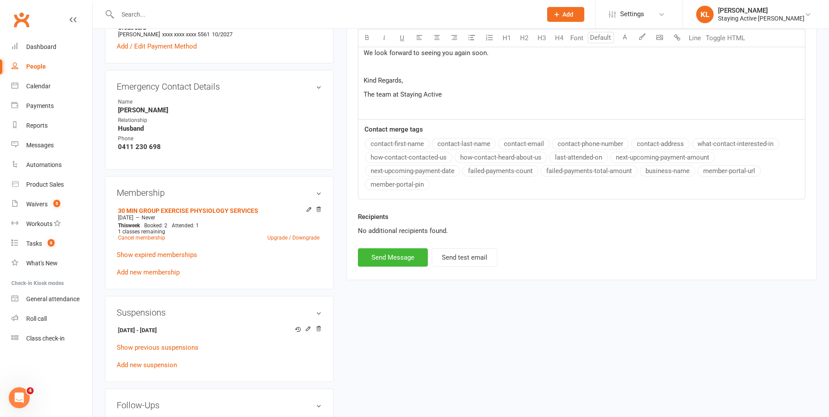
click at [390, 267] on button "Send Message" at bounding box center [393, 257] width 70 height 18
select select
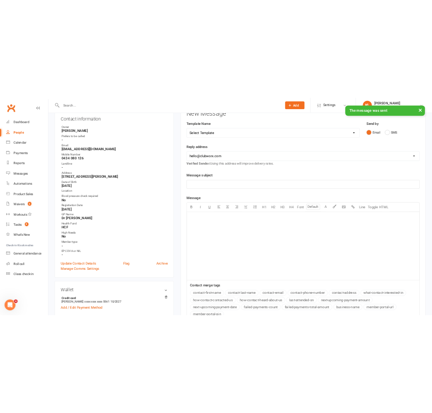
scroll to position [0, 0]
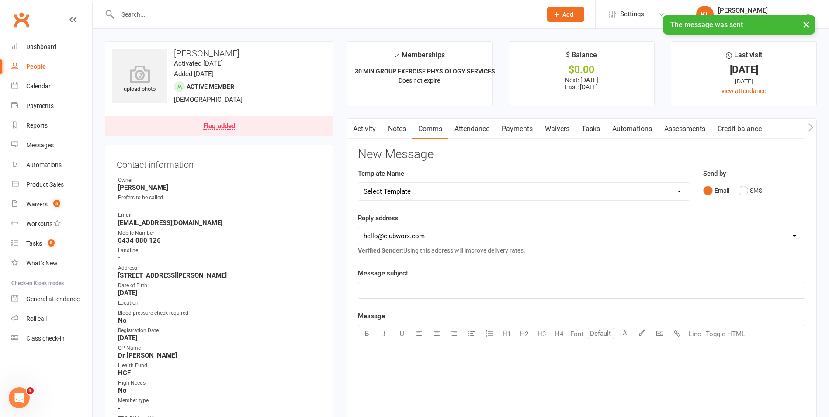
click at [367, 135] on link "Activity" at bounding box center [364, 129] width 35 height 20
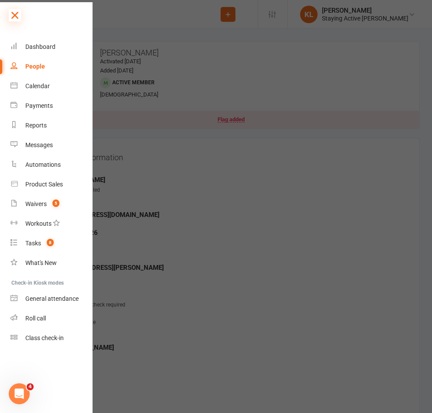
click at [17, 17] on icon at bounding box center [15, 15] width 12 height 12
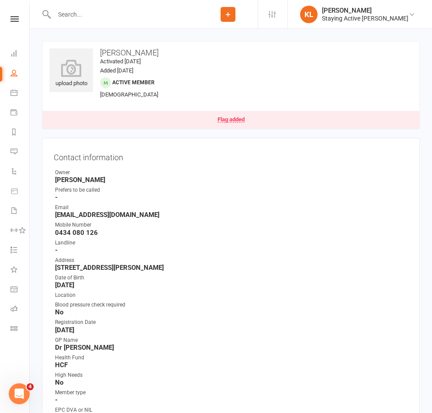
click at [93, 16] on input "text" at bounding box center [125, 14] width 147 height 12
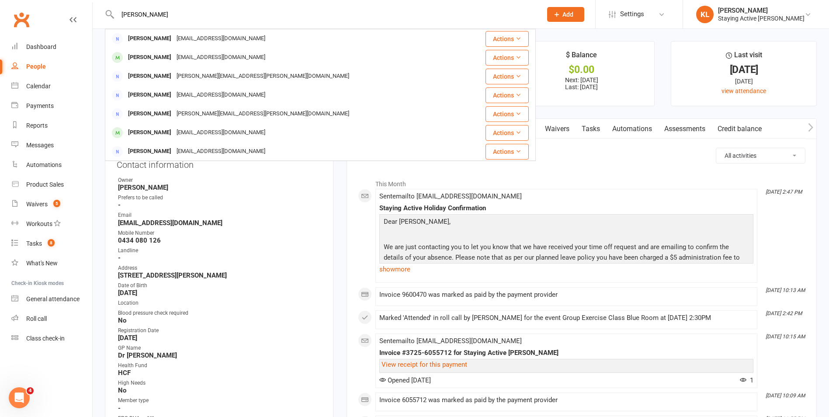
type input "[PERSON_NAME]"
drag, startPoint x: 168, startPoint y: 17, endPoint x: 112, endPoint y: 13, distance: 56.6
click at [112, 13] on div "david tan David Blair davidblair@tpg.com.au Actions David Tsui Davidtsui99@gmai…" at bounding box center [320, 14] width 431 height 28
click at [432, 13] on button "Add" at bounding box center [565, 14] width 37 height 15
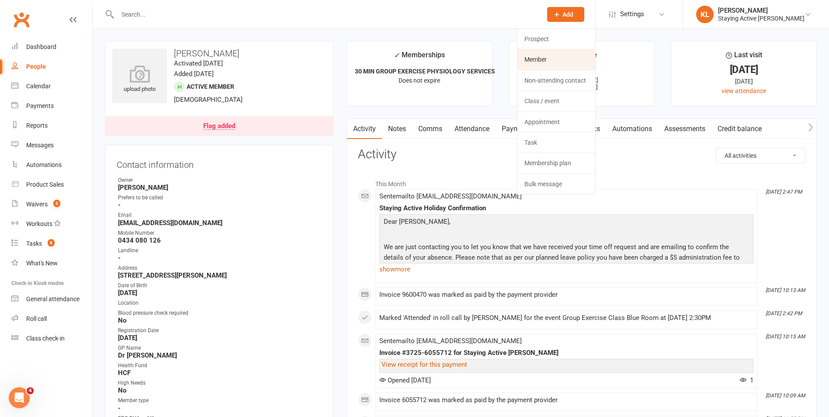
click at [432, 62] on link "Member" at bounding box center [556, 59] width 78 height 20
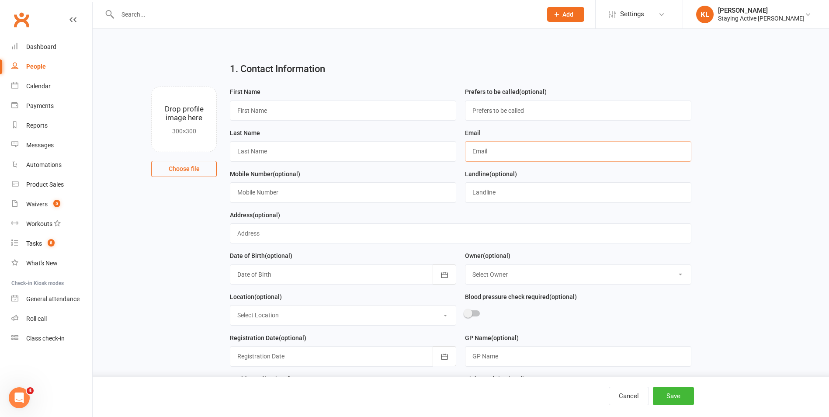
click at [432, 155] on input "text" at bounding box center [578, 151] width 226 height 20
paste input "[EMAIL_ADDRESS][DOMAIN_NAME]"
type input "[EMAIL_ADDRESS][DOMAIN_NAME]"
click at [297, 116] on input "text" at bounding box center [343, 111] width 226 height 20
type input "David"
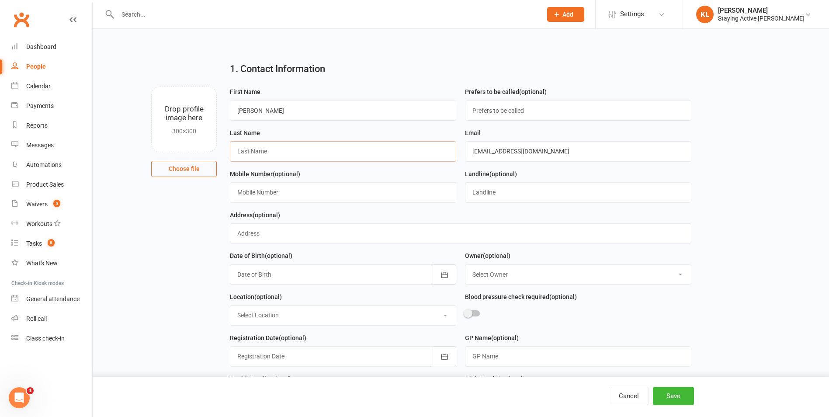
click at [239, 156] on input "text" at bounding box center [343, 151] width 226 height 20
type input "Tan"
click at [230, 198] on input "text" at bounding box center [343, 192] width 226 height 20
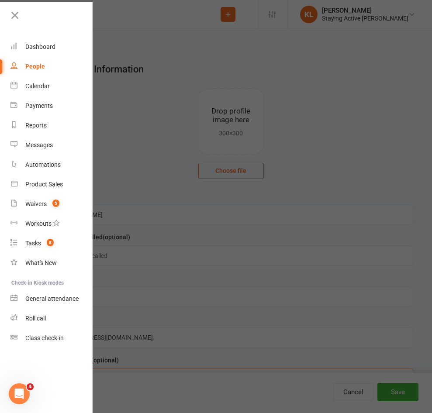
click at [120, 369] on input "text" at bounding box center [231, 379] width 365 height 20
paste input "0408 243 239"
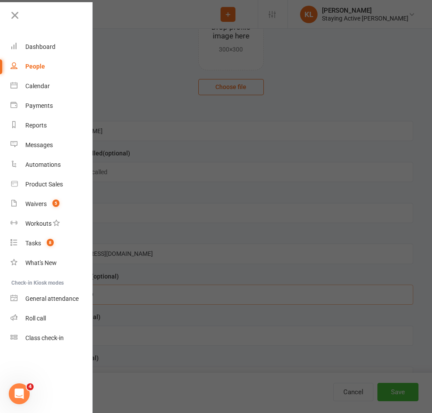
scroll to position [87, 0]
type input "0408 243 239"
click at [378, 391] on button "Save" at bounding box center [398, 392] width 41 height 18
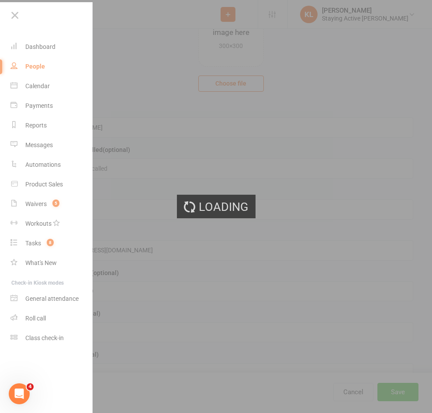
scroll to position [0, 0]
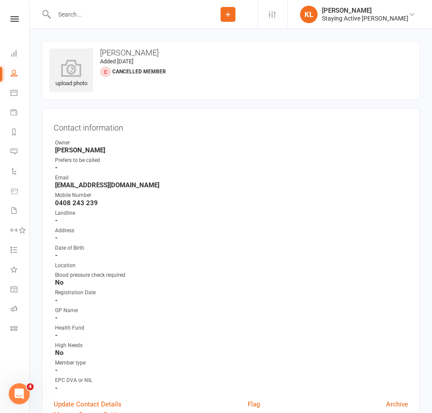
select select "1546"
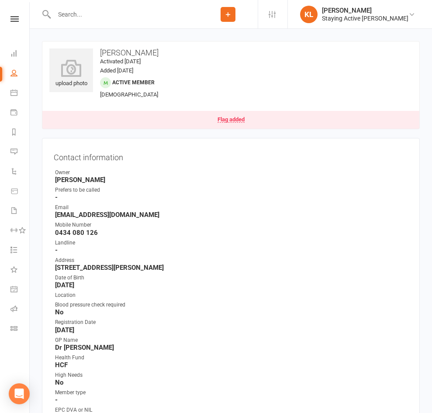
click at [122, 16] on input "text" at bounding box center [125, 14] width 147 height 12
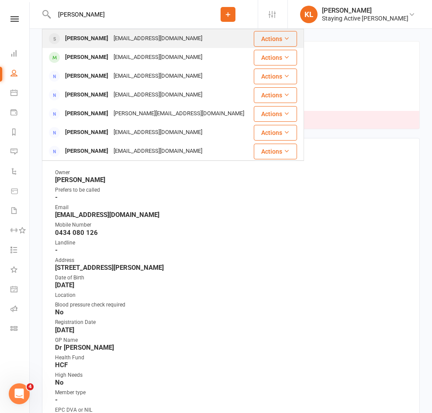
type input "[PERSON_NAME]"
click at [66, 41] on div "[PERSON_NAME]" at bounding box center [86, 38] width 49 height 13
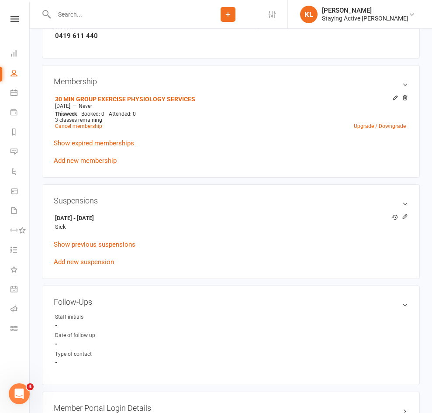
scroll to position [568, 0]
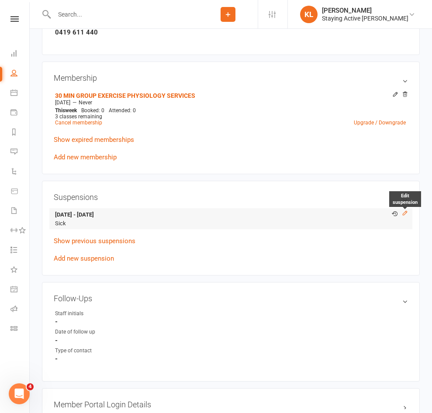
click at [402, 216] on icon at bounding box center [405, 213] width 6 height 6
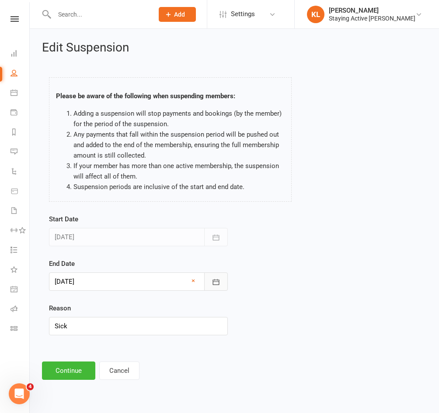
click at [219, 286] on icon "button" at bounding box center [216, 282] width 9 height 9
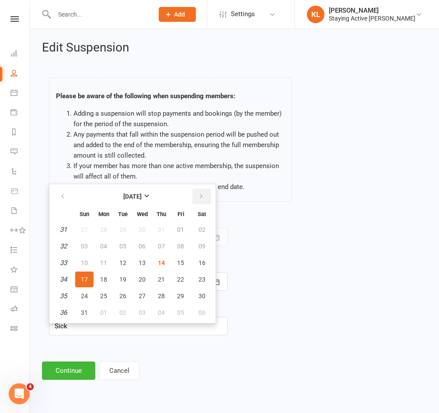
click at [202, 199] on icon "button" at bounding box center [201, 196] width 6 height 7
click at [84, 268] on button "14" at bounding box center [84, 263] width 18 height 16
type input "[DATE]"
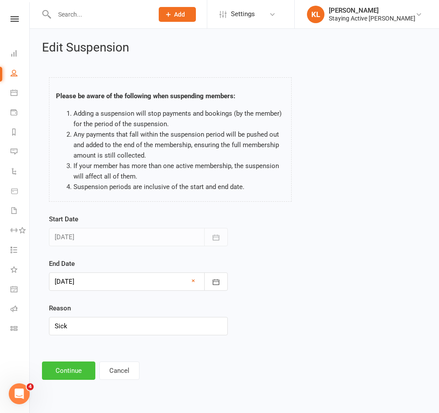
click at [84, 371] on button "Continue" at bounding box center [68, 371] width 53 height 18
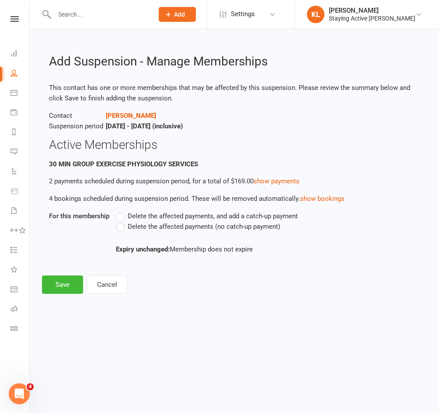
click at [121, 215] on label "Delete the affected payments, and add a catch-up payment" at bounding box center [207, 216] width 182 height 10
click at [121, 211] on input "Delete the affected payments, and add a catch-up payment" at bounding box center [119, 211] width 6 height 0
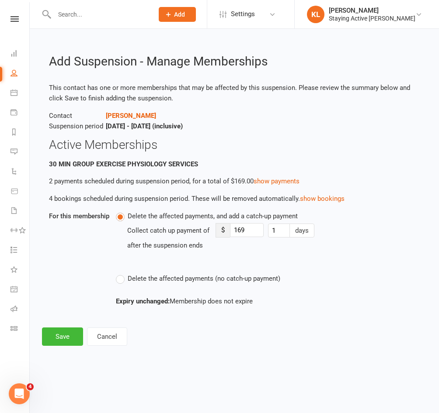
click at [115, 281] on div "Delete the affected payments, and add a catch-up payment Collect catch up payme…" at bounding box center [232, 259] width 247 height 96
click at [120, 281] on label "Delete the affected payments (no catch-up payment)" at bounding box center [198, 279] width 164 height 10
click at [120, 274] on input "Delete the affected payments (no catch-up payment)" at bounding box center [119, 274] width 6 height 0
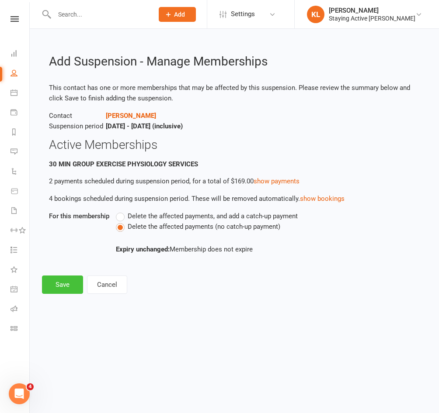
click at [71, 281] on button "Save" at bounding box center [62, 285] width 41 height 18
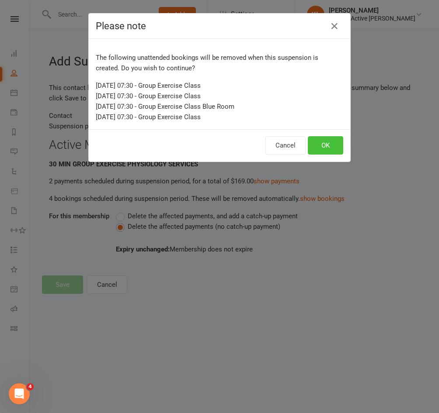
click at [323, 146] on button "OK" at bounding box center [325, 145] width 35 height 18
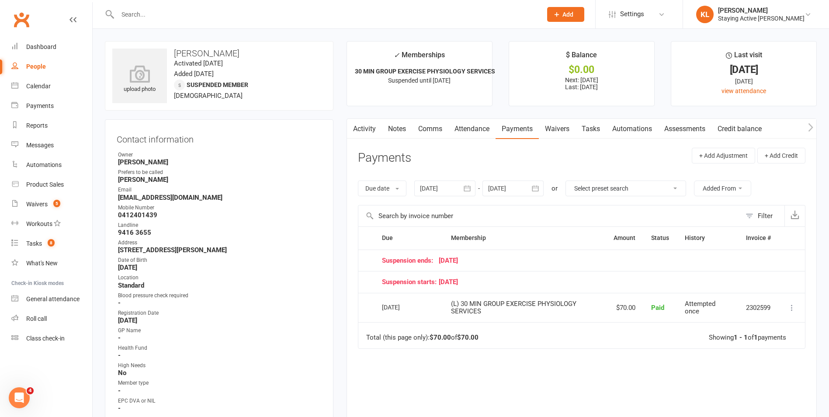
click at [432, 187] on icon "button" at bounding box center [535, 188] width 7 height 6
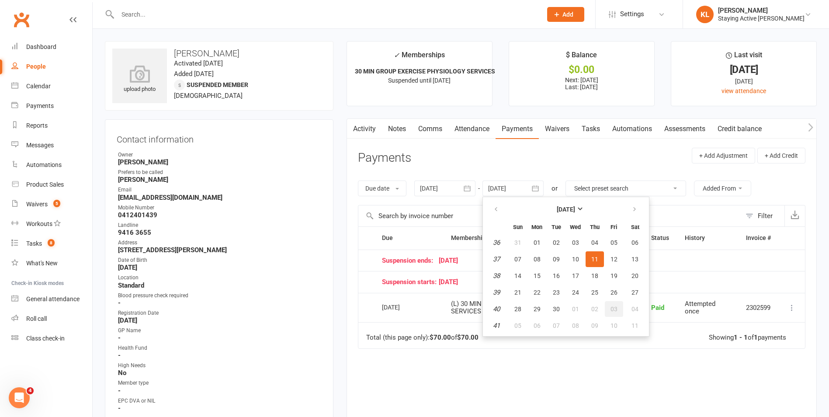
click at [432, 314] on button "03" at bounding box center [614, 309] width 18 height 16
type input "[DATE]"
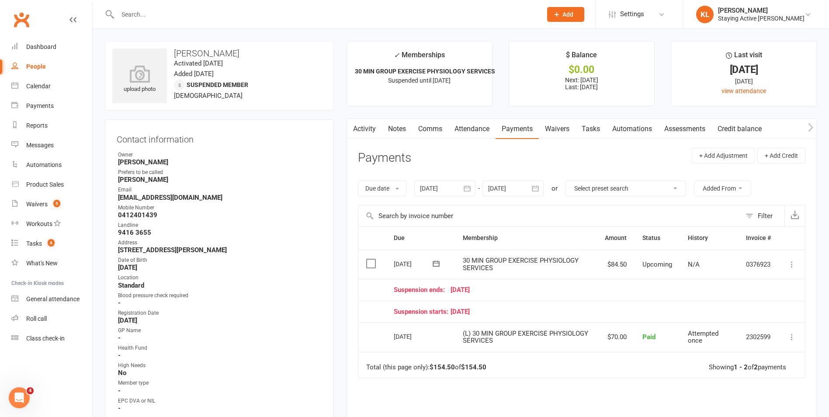
click at [432, 266] on icon at bounding box center [791, 264] width 9 height 9
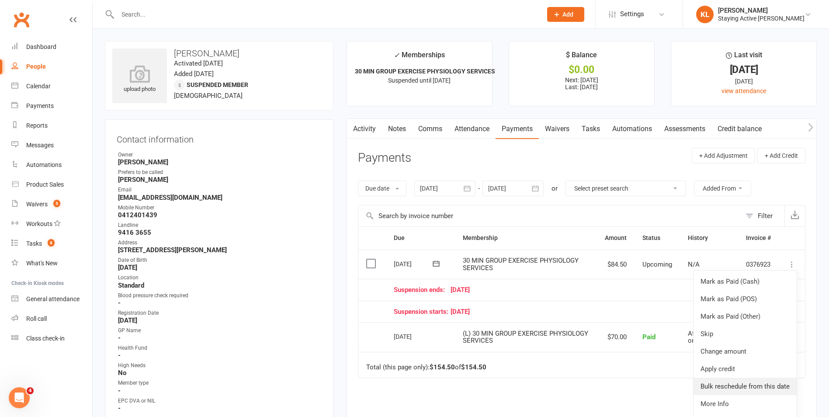
click at [432, 382] on link "Bulk reschedule from this date" at bounding box center [745, 386] width 103 height 17
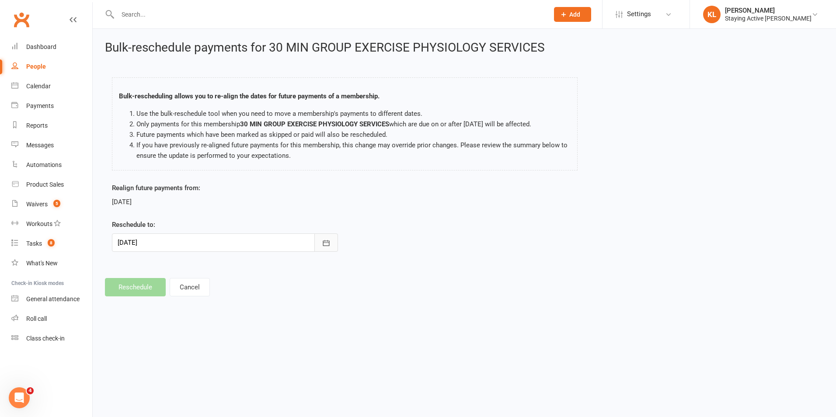
click at [333, 243] on button "button" at bounding box center [326, 242] width 24 height 18
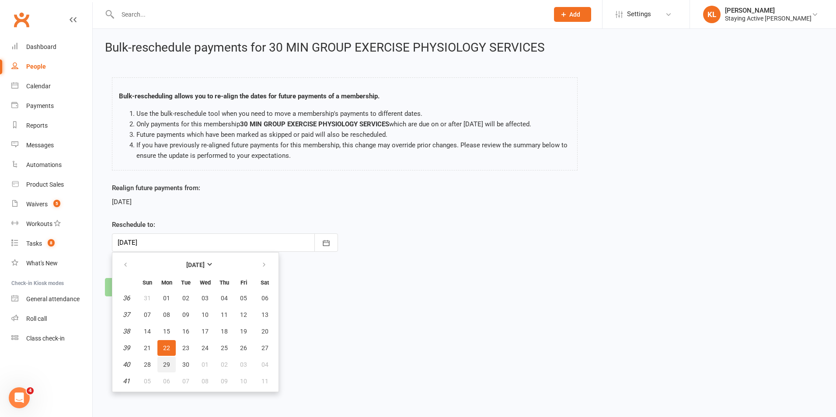
click at [162, 364] on button "29" at bounding box center [166, 365] width 18 height 16
type input "[DATE]"
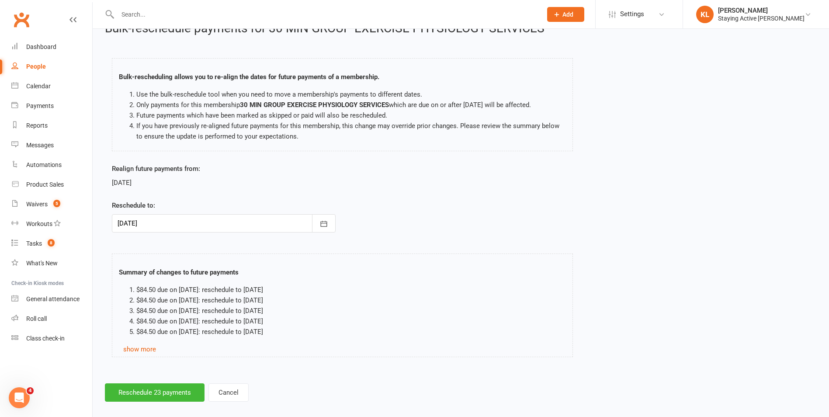
scroll to position [29, 0]
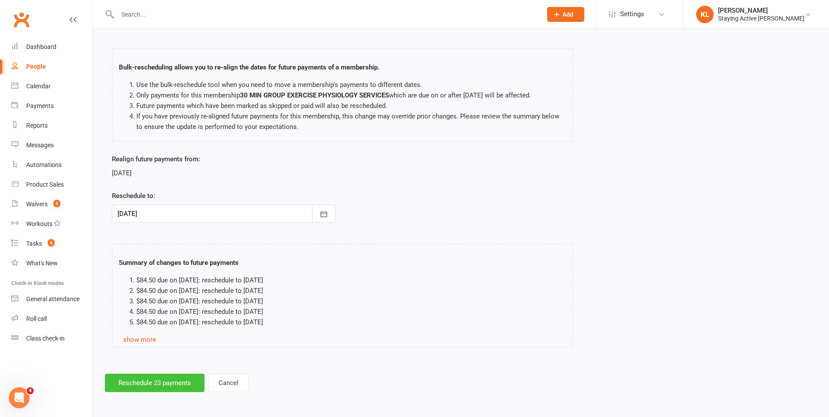
click at [139, 379] on button "Reschedule 23 payments" at bounding box center [155, 383] width 100 height 18
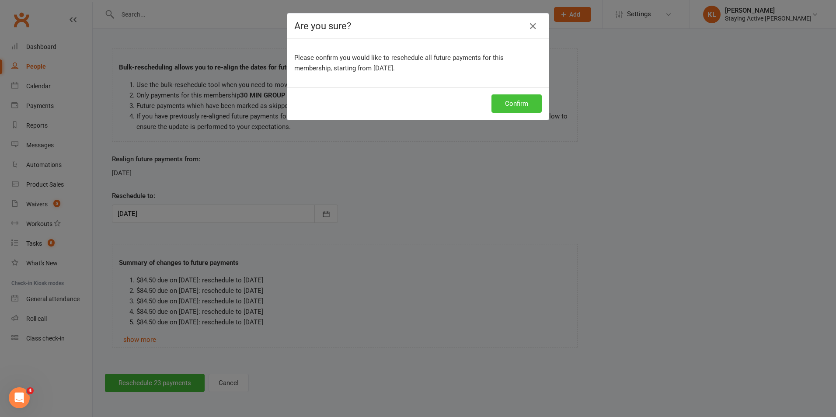
click at [432, 100] on button "Confirm" at bounding box center [516, 103] width 50 height 18
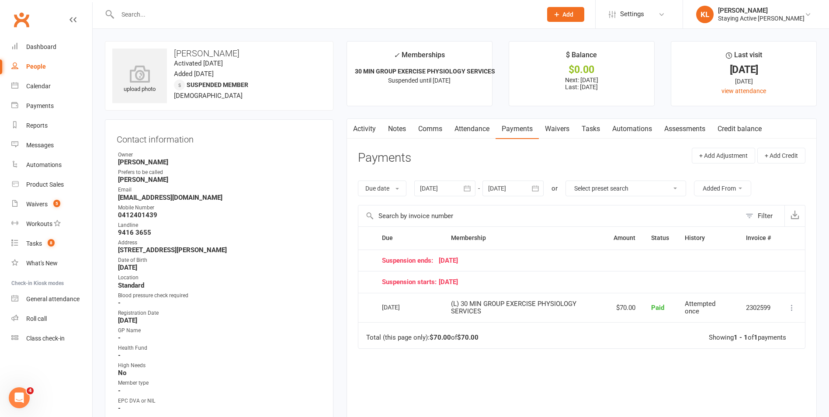
click at [432, 188] on icon "button" at bounding box center [535, 188] width 9 height 9
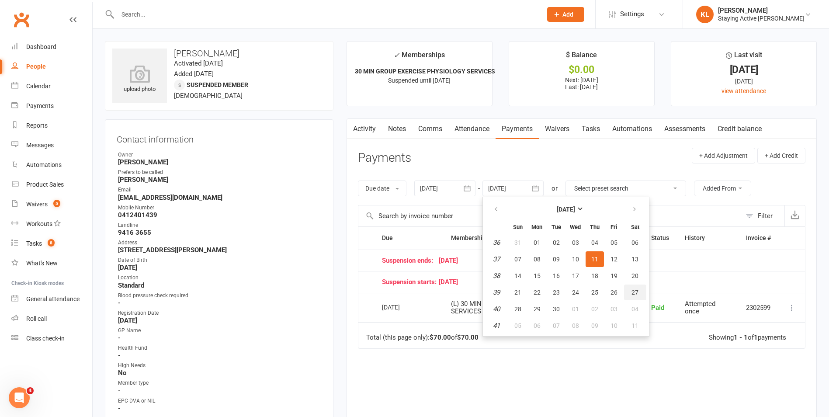
click at [432, 294] on button "27" at bounding box center [635, 292] width 22 height 16
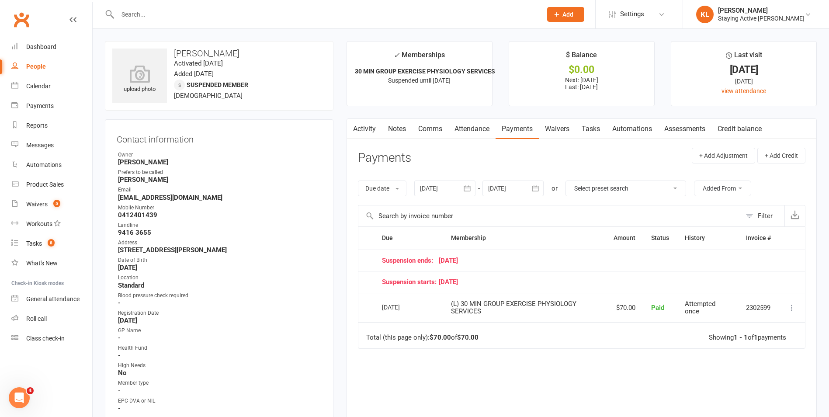
click at [432, 187] on button "button" at bounding box center [536, 188] width 16 height 16
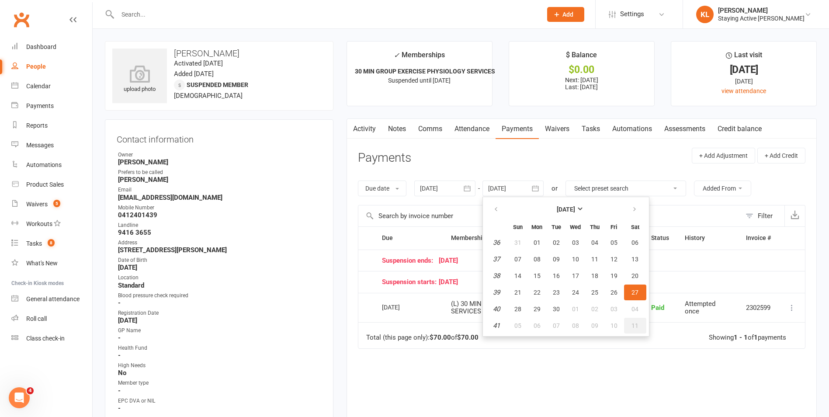
click at [432, 325] on span "11" at bounding box center [634, 325] width 7 height 7
type input "[DATE]"
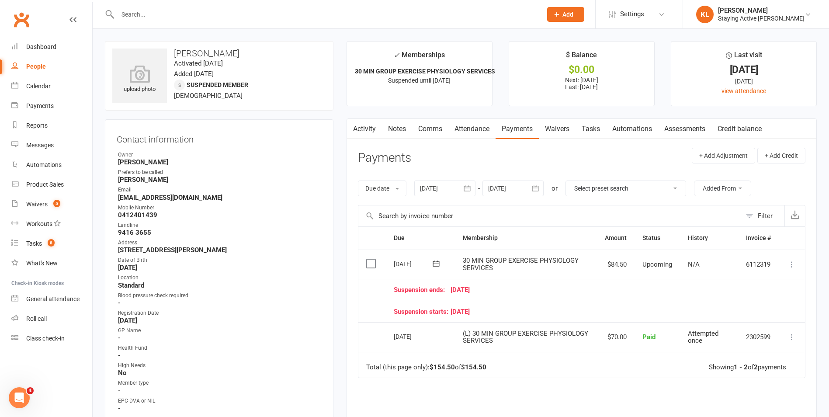
click at [387, 127] on link "Notes" at bounding box center [397, 129] width 30 height 20
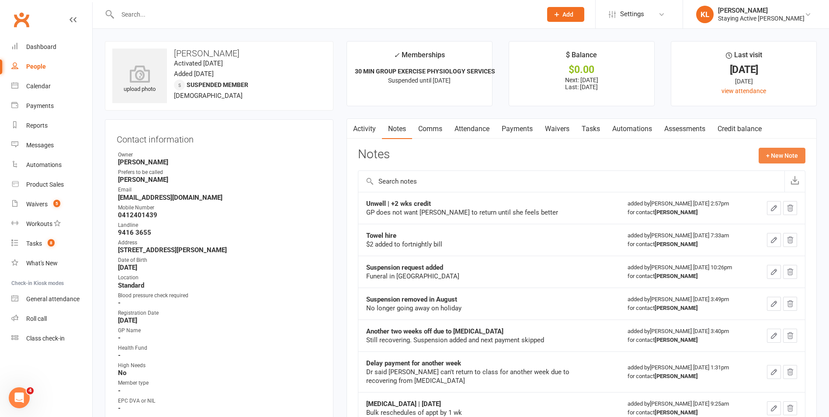
click at [432, 159] on button "+ New Note" at bounding box center [782, 156] width 47 height 16
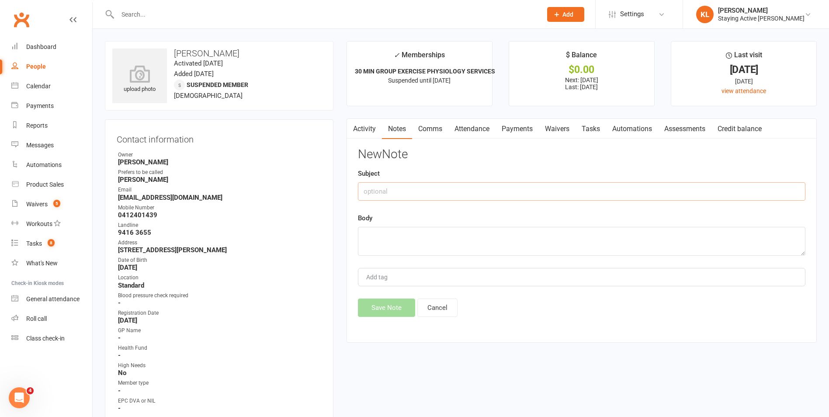
click at [402, 194] on input "text" at bounding box center [581, 191] width 447 height 18
type input "Unwell | +2 weeks credit added"
click at [378, 244] on textarea at bounding box center [581, 241] width 447 height 29
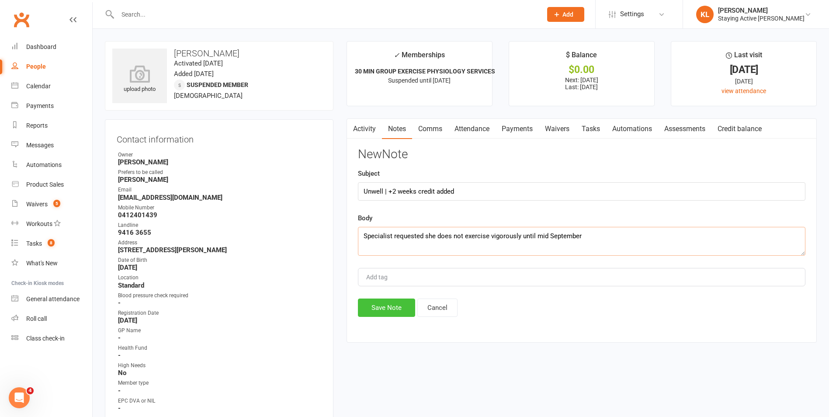
type textarea "Specialist requested she does not exercise vigorously until mid September"
click at [384, 305] on button "Save Note" at bounding box center [386, 307] width 57 height 18
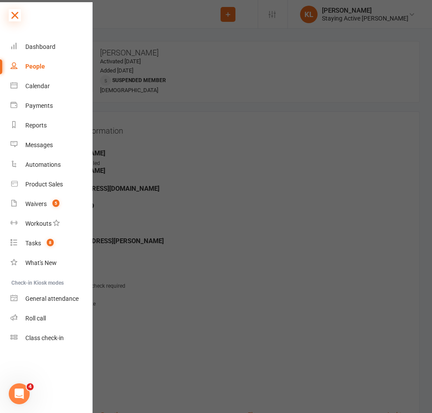
click at [10, 11] on icon at bounding box center [15, 15] width 12 height 12
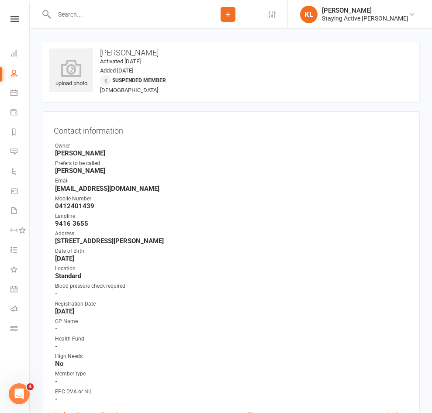
click at [90, 10] on input "text" at bounding box center [125, 14] width 147 height 12
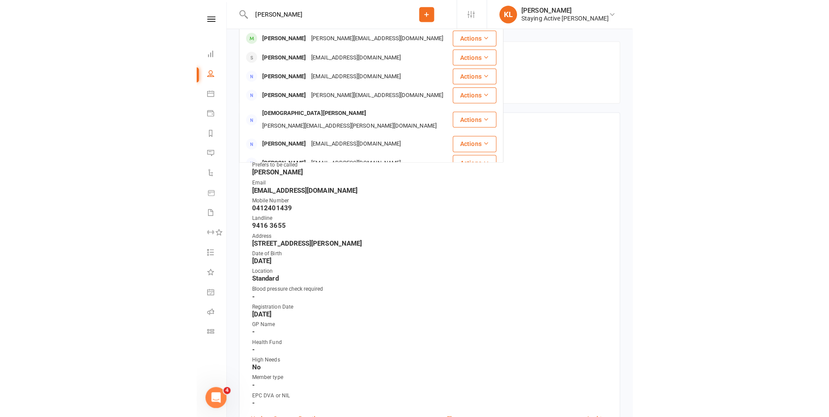
scroll to position [175, 0]
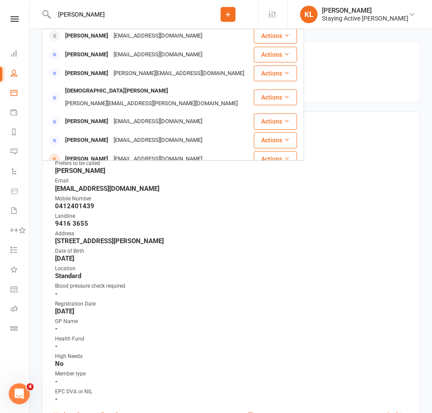
type input "[PERSON_NAME]"
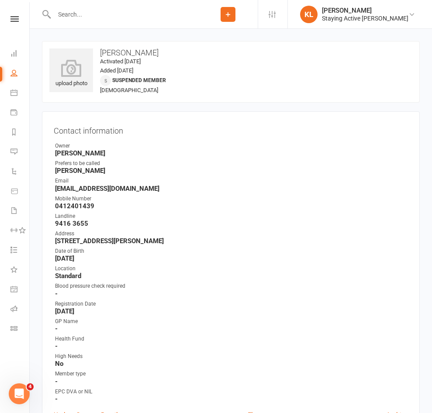
click at [65, 17] on input "text" at bounding box center [125, 14] width 147 height 12
paste input "[EMAIL_ADDRESS][DOMAIN_NAME]"
type input "[EMAIL_ADDRESS][DOMAIN_NAME]"
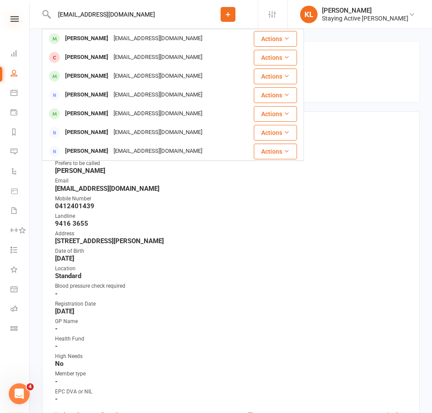
drag, startPoint x: 130, startPoint y: 13, endPoint x: 17, endPoint y: 16, distance: 113.7
click at [17, 2] on header "[EMAIL_ADDRESS][DOMAIN_NAME] [PERSON_NAME] [EMAIL_ADDRESS][DOMAIN_NAME] Actions…" at bounding box center [216, 2] width 432 height 0
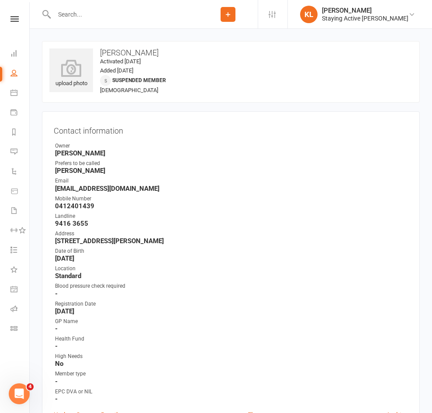
click at [76, 8] on input "text" at bounding box center [125, 14] width 147 height 12
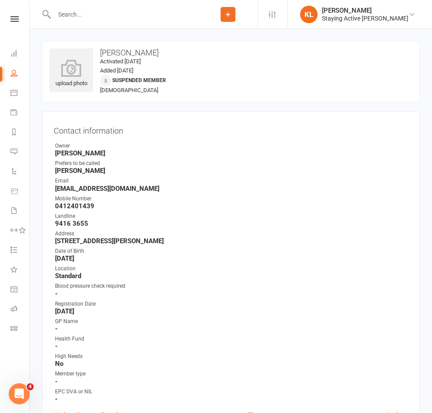
type input "Unwell | +2 weeks credit added"
type textarea "Specialist requested she does not exercise vigorously until mid September (susp…"
